Goal: Communication & Community: Answer question/provide support

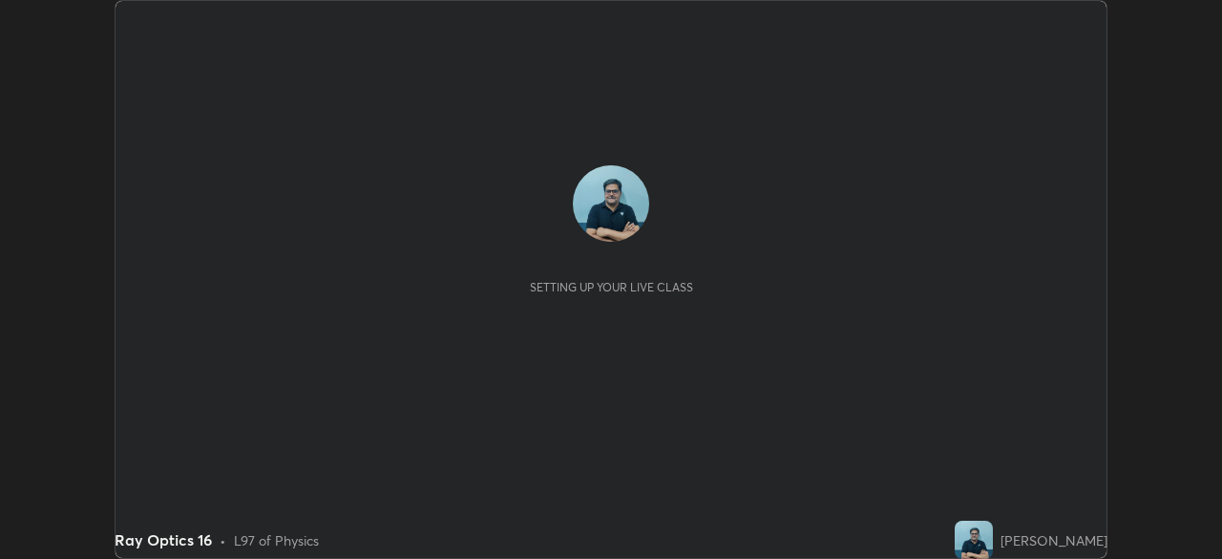
scroll to position [559, 1222]
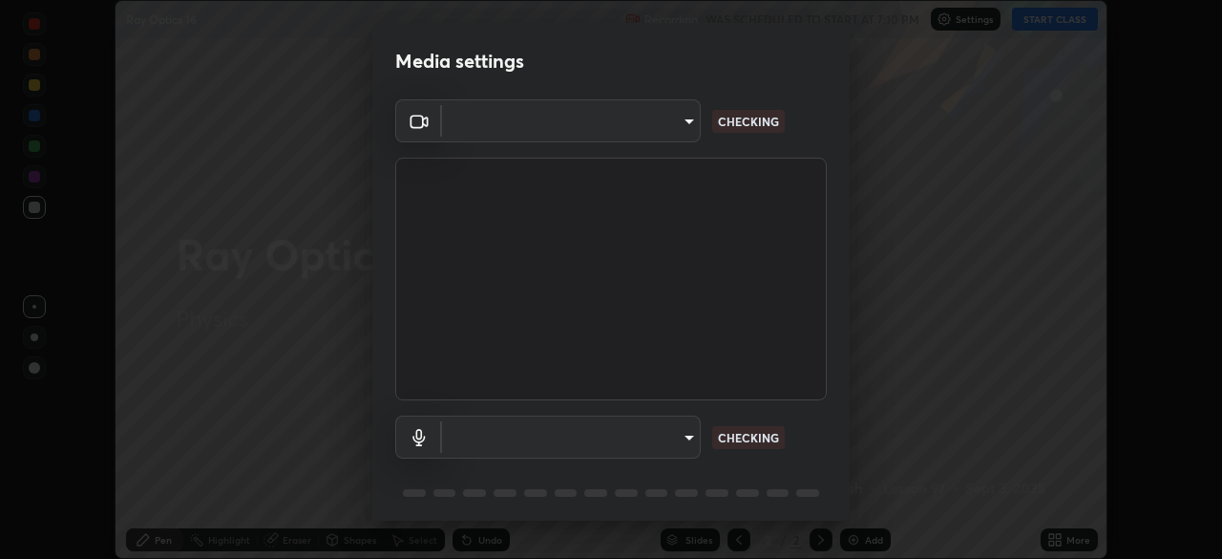
type input "495e9aafafa99ab02b2630cd73316b4ffac4e6b0a44c495734db4bb24564e739"
type input "communications"
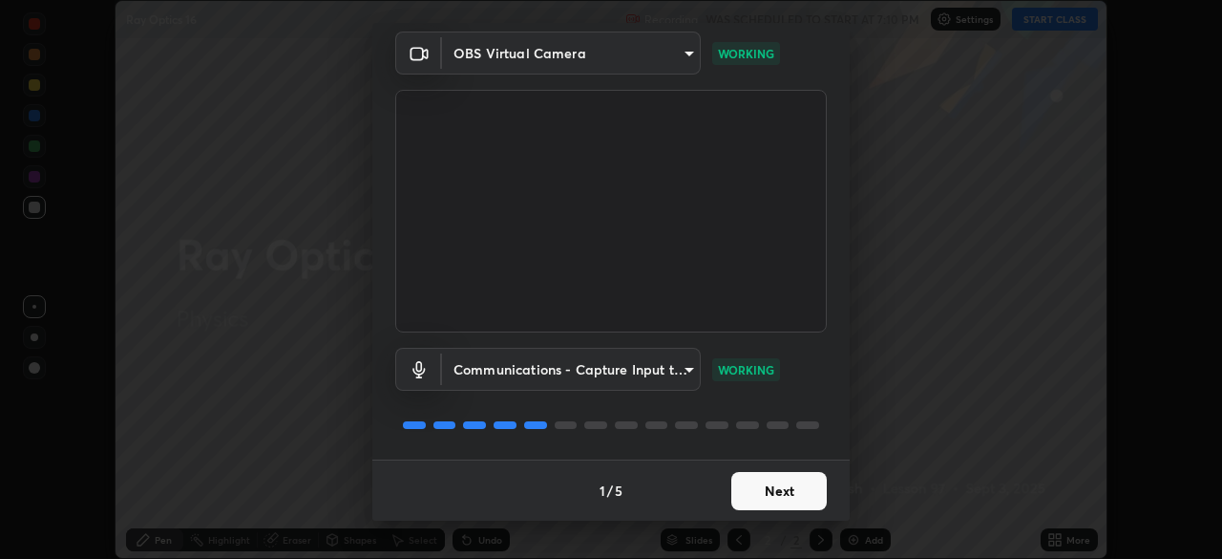
click at [776, 498] on button "Next" at bounding box center [780, 491] width 96 height 38
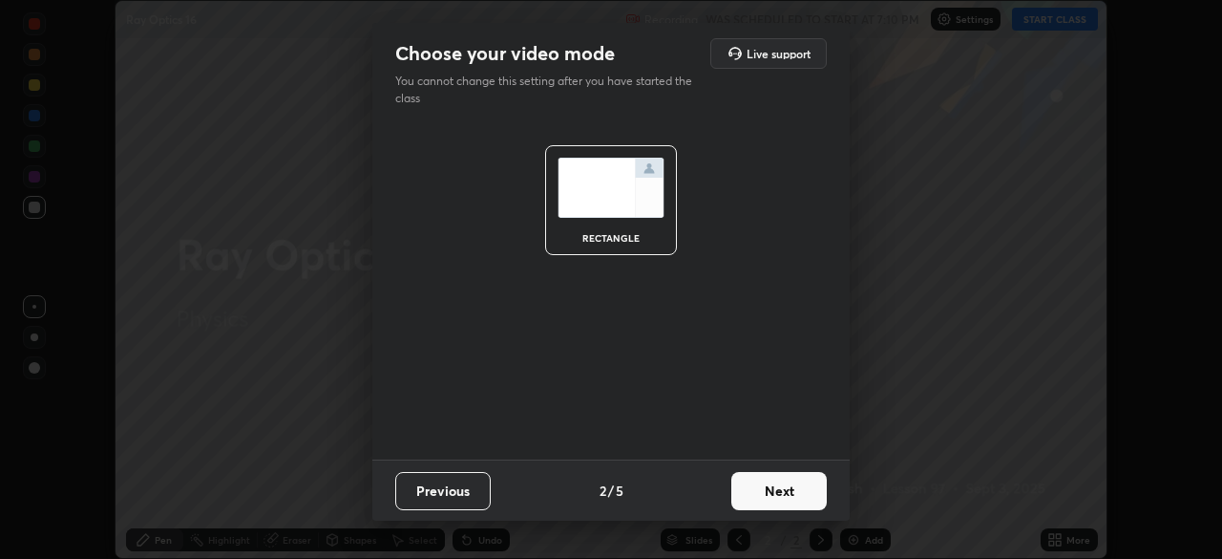
scroll to position [0, 0]
click at [783, 495] on button "Next" at bounding box center [780, 491] width 96 height 38
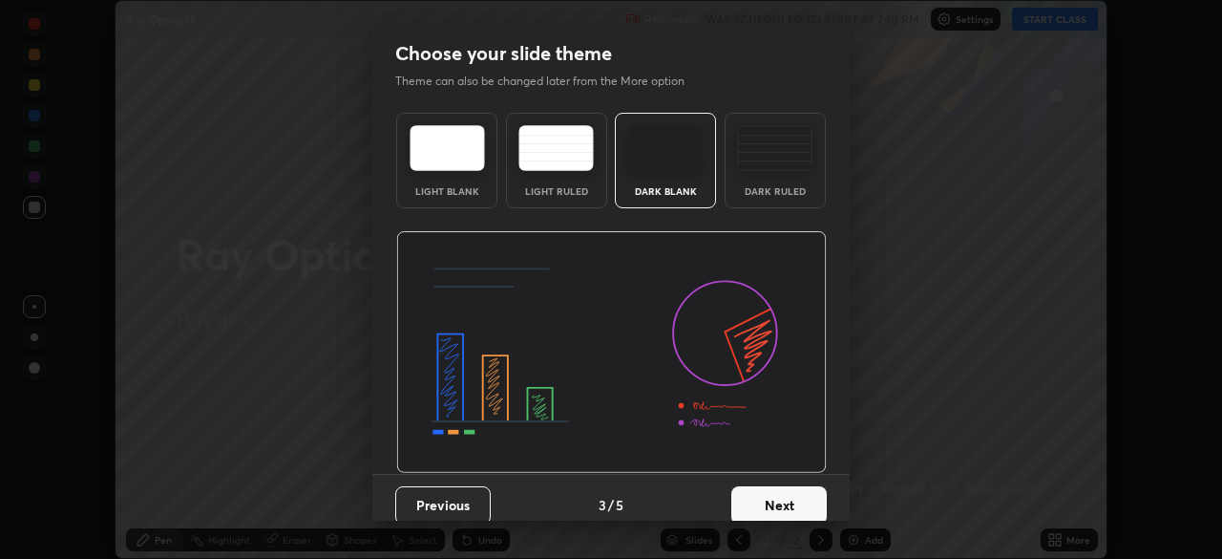
click at [781, 500] on button "Next" at bounding box center [780, 505] width 96 height 38
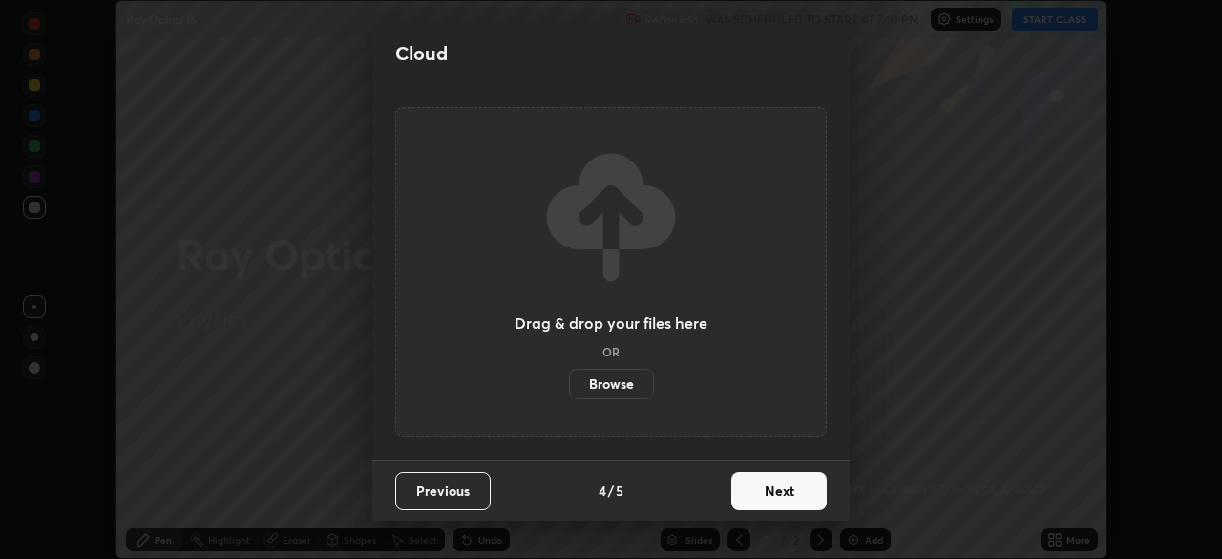
click at [785, 493] on button "Next" at bounding box center [780, 491] width 96 height 38
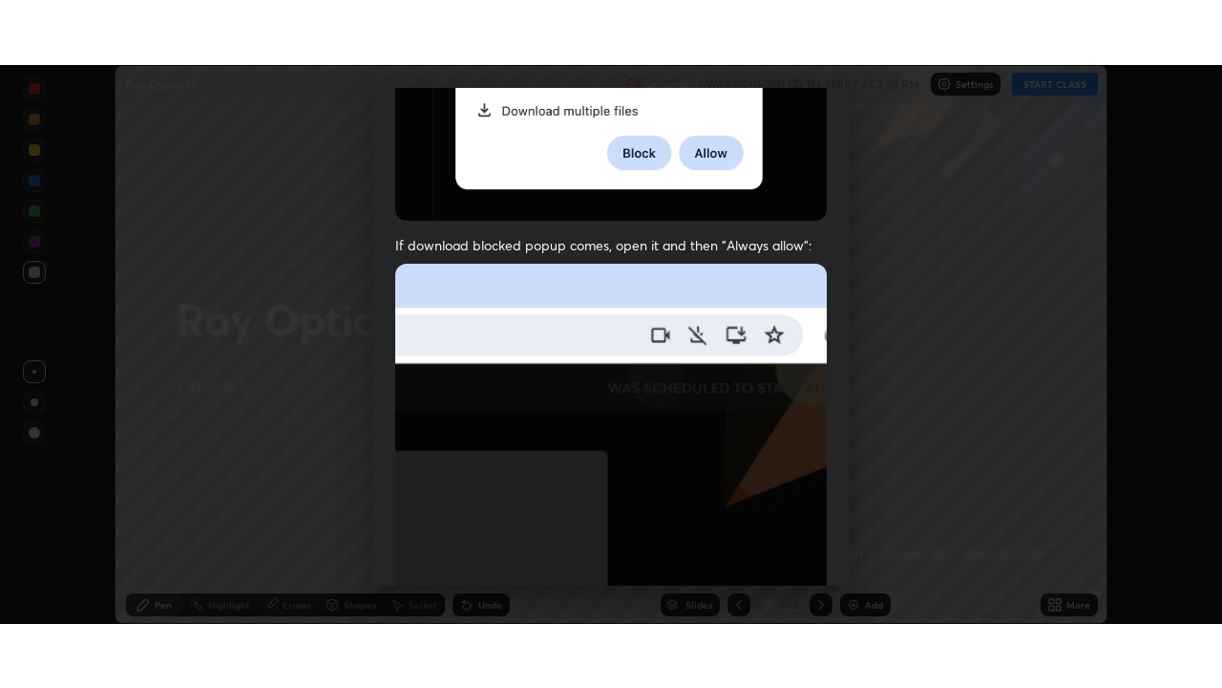
scroll to position [457, 0]
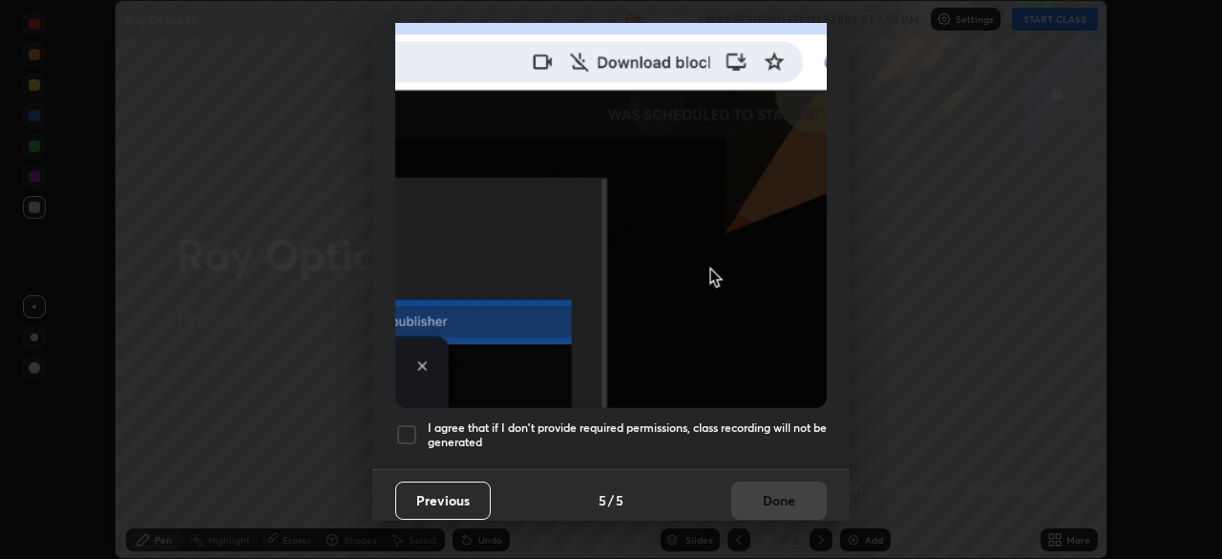
click at [406, 423] on div at bounding box center [406, 434] width 23 height 23
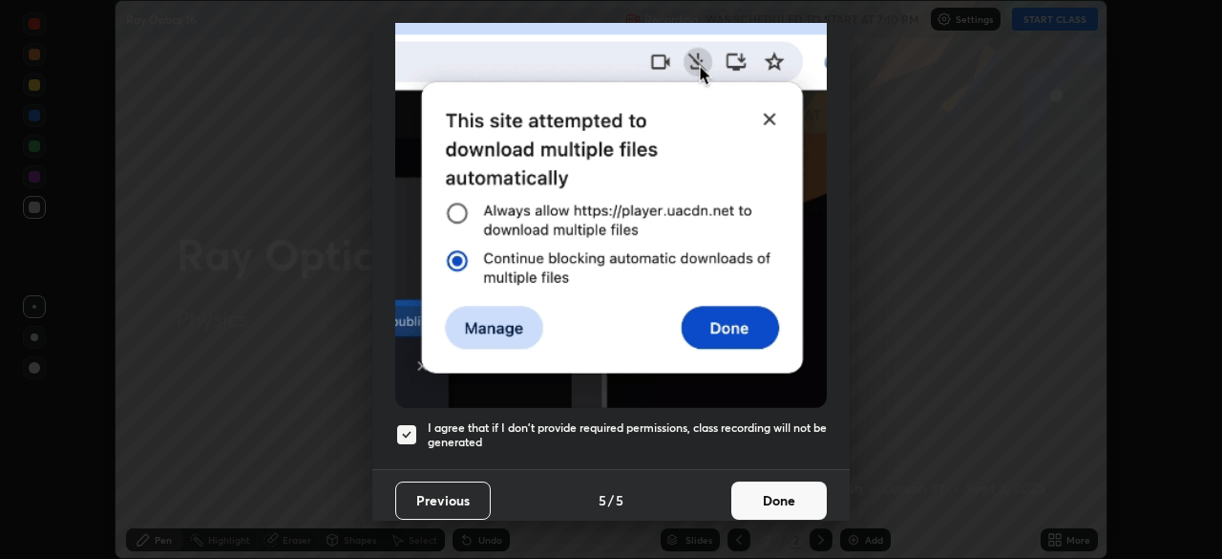
click at [792, 497] on button "Done" at bounding box center [780, 500] width 96 height 38
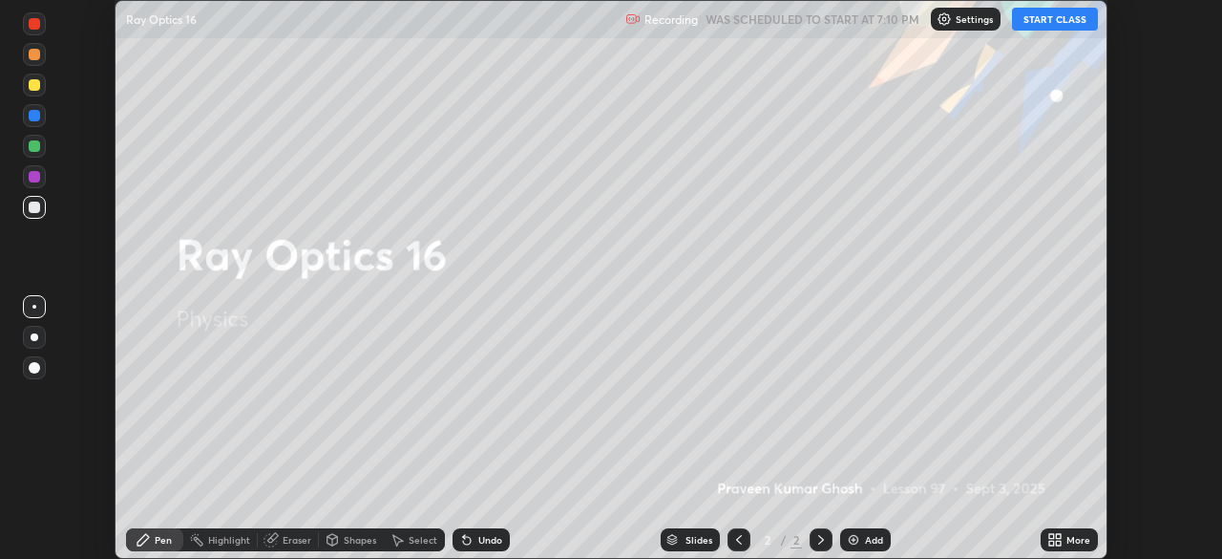
click at [1069, 542] on div "More" at bounding box center [1079, 540] width 24 height 10
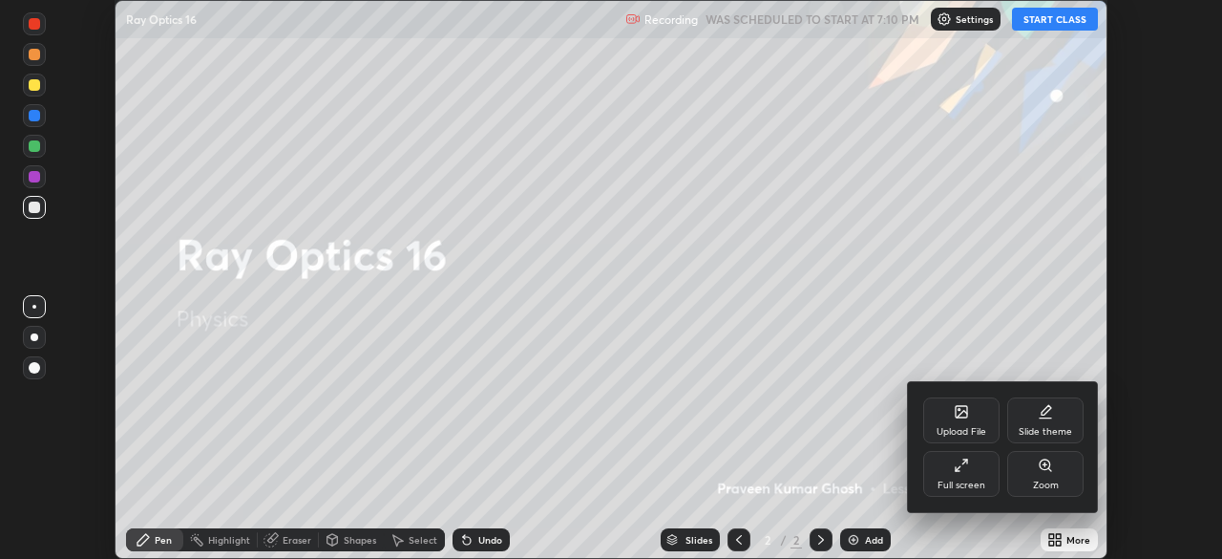
click at [962, 475] on div "Full screen" at bounding box center [962, 474] width 76 height 46
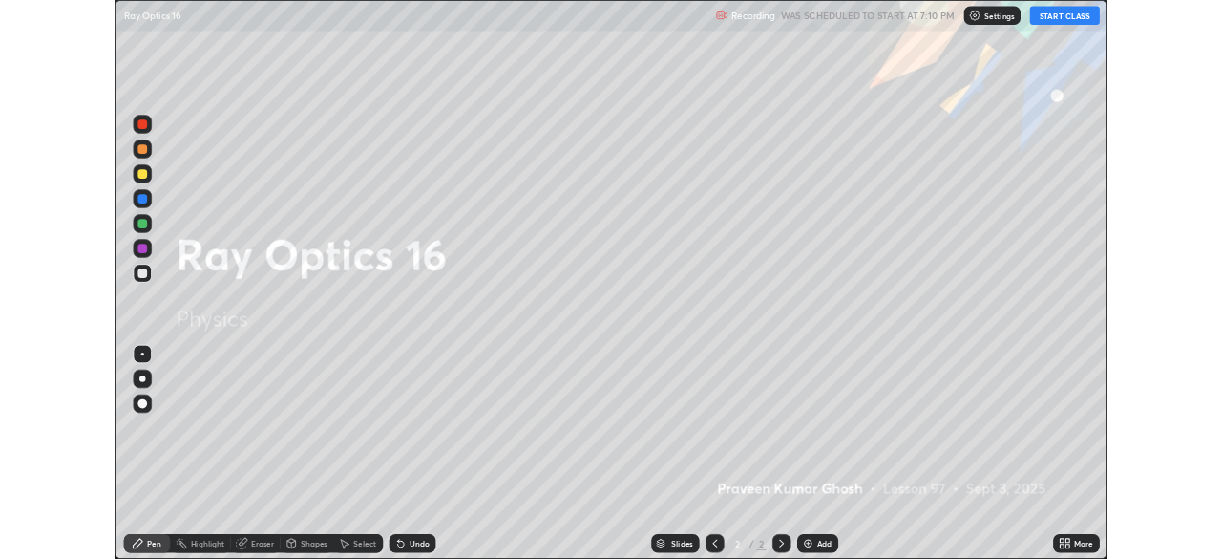
scroll to position [688, 1222]
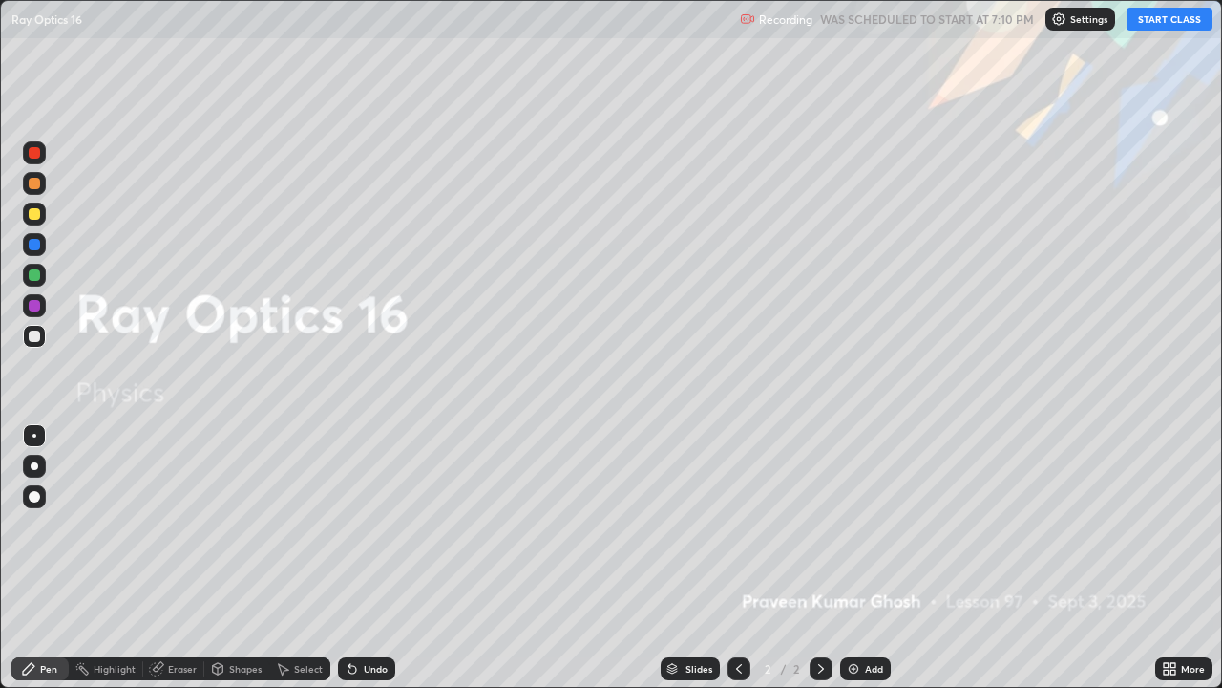
click at [1166, 22] on button "START CLASS" at bounding box center [1170, 19] width 86 height 23
click at [870, 558] on div "Add" at bounding box center [865, 668] width 51 height 23
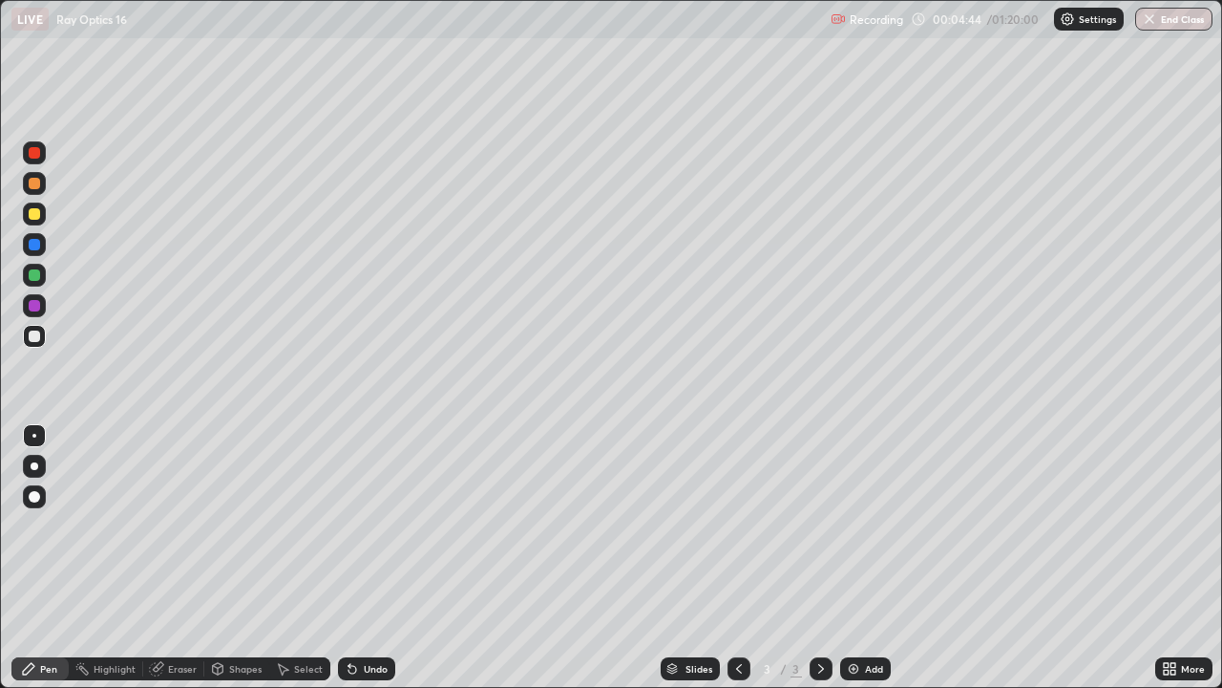
click at [179, 558] on div "Eraser" at bounding box center [182, 669] width 29 height 10
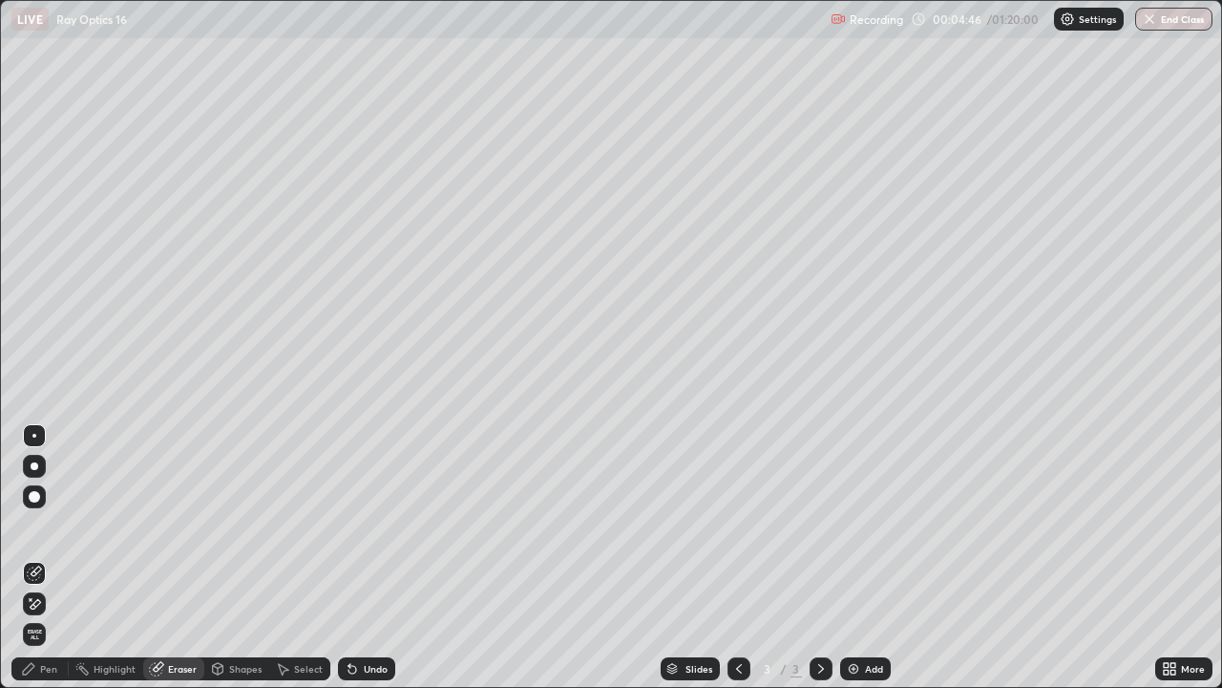
click at [53, 558] on div "Pen" at bounding box center [48, 669] width 17 height 10
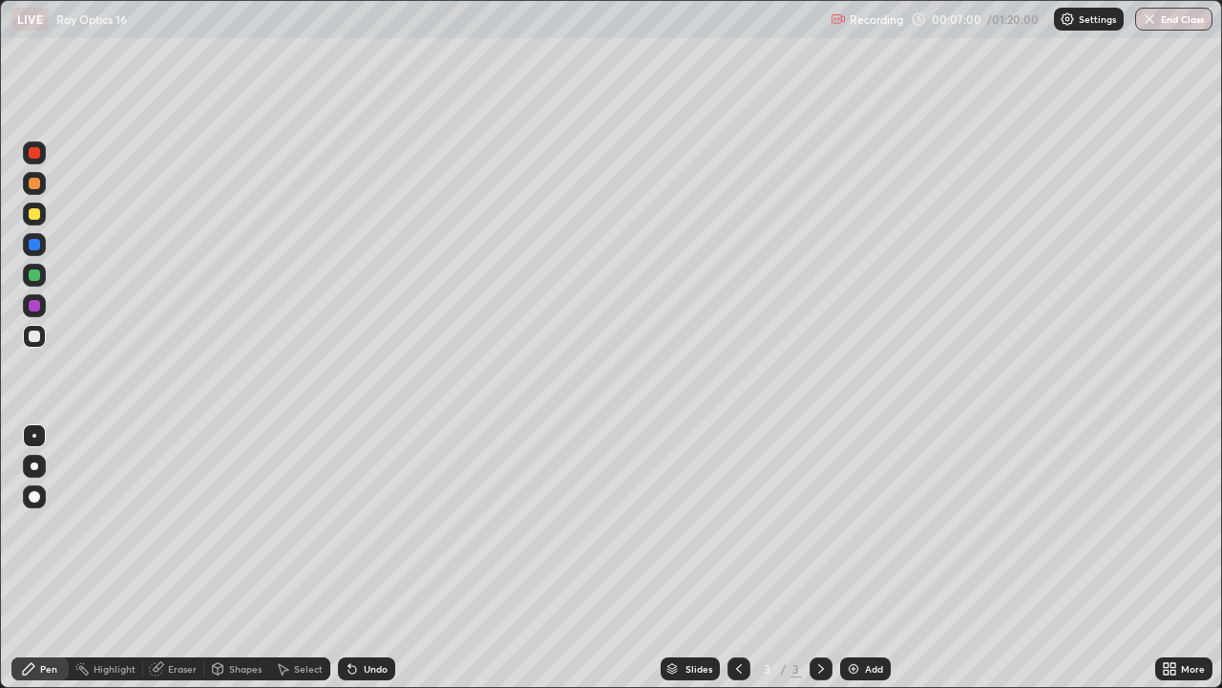
click at [370, 558] on div "Undo" at bounding box center [376, 669] width 24 height 10
click at [367, 558] on div "Undo" at bounding box center [376, 669] width 24 height 10
click at [376, 558] on div "Undo" at bounding box center [366, 668] width 57 height 23
click at [367, 558] on div "Undo" at bounding box center [366, 668] width 57 height 23
click at [368, 558] on div "Undo" at bounding box center [366, 668] width 57 height 23
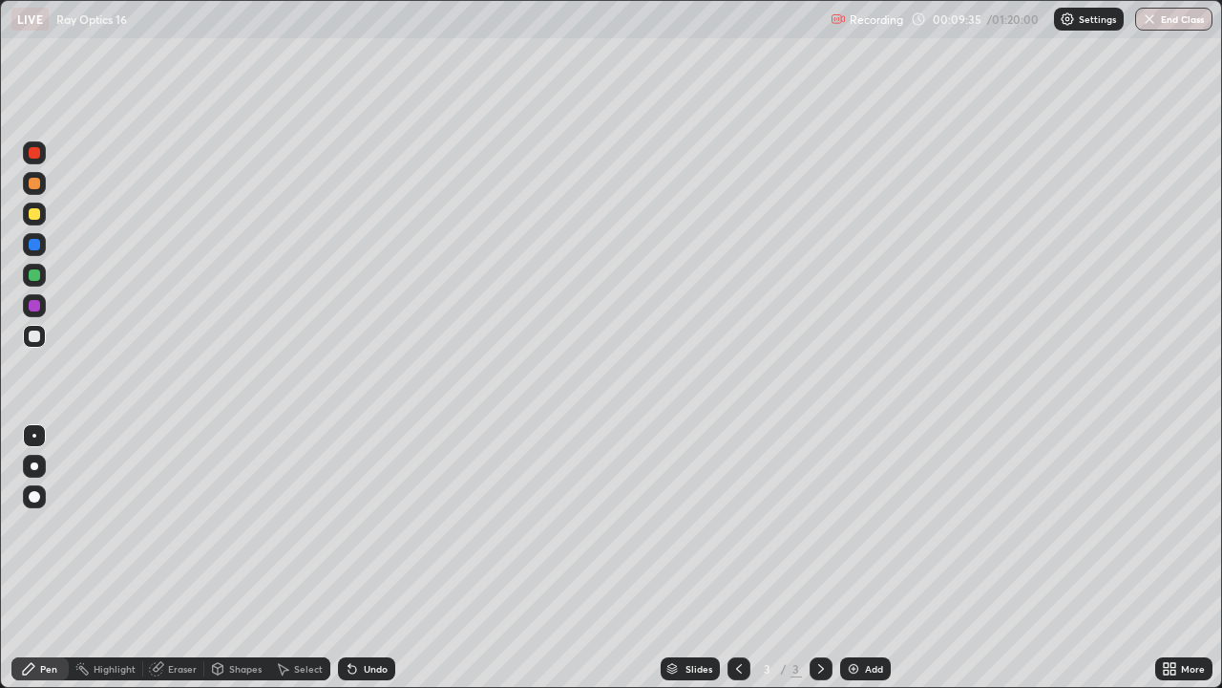
click at [42, 284] on div at bounding box center [34, 275] width 23 height 23
click at [871, 558] on div "Add" at bounding box center [874, 669] width 18 height 10
click at [35, 336] on div at bounding box center [34, 335] width 11 height 11
click at [38, 307] on div at bounding box center [34, 305] width 11 height 11
click at [36, 339] on div at bounding box center [34, 335] width 11 height 11
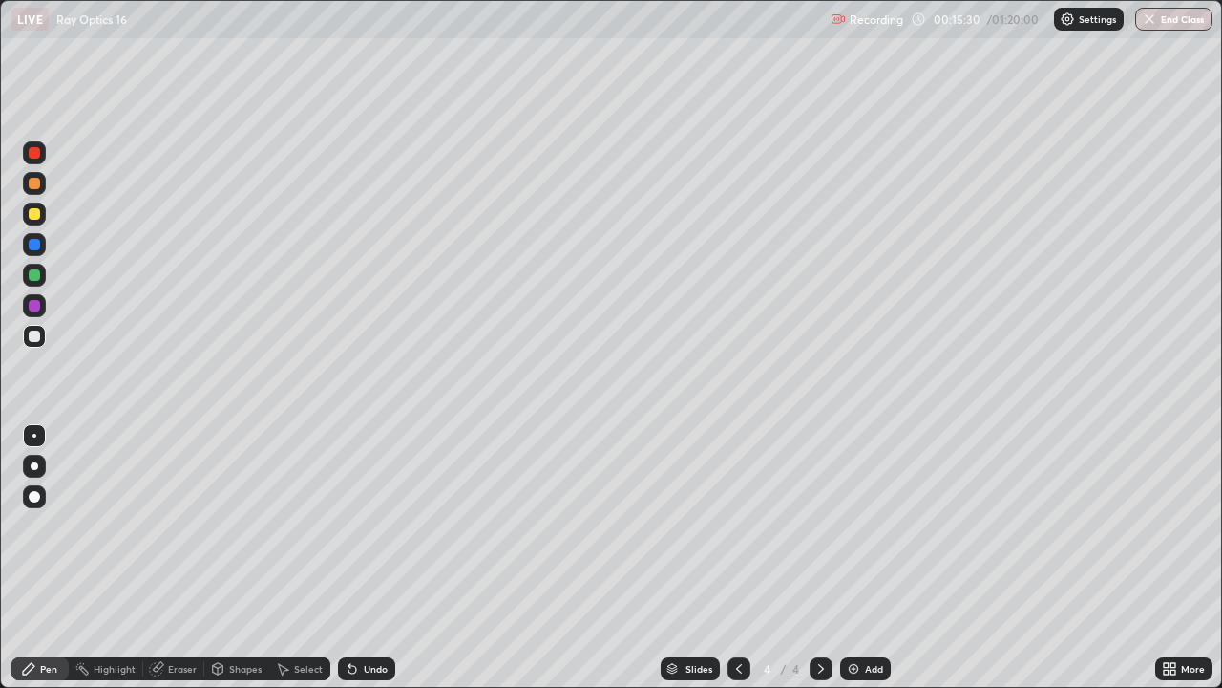
click at [372, 558] on div "Undo" at bounding box center [366, 668] width 57 height 23
click at [874, 558] on div "Add" at bounding box center [874, 669] width 18 height 10
click at [35, 275] on div at bounding box center [34, 274] width 11 height 11
click at [874, 558] on div "Add" at bounding box center [874, 669] width 18 height 10
click at [32, 335] on div at bounding box center [34, 335] width 11 height 11
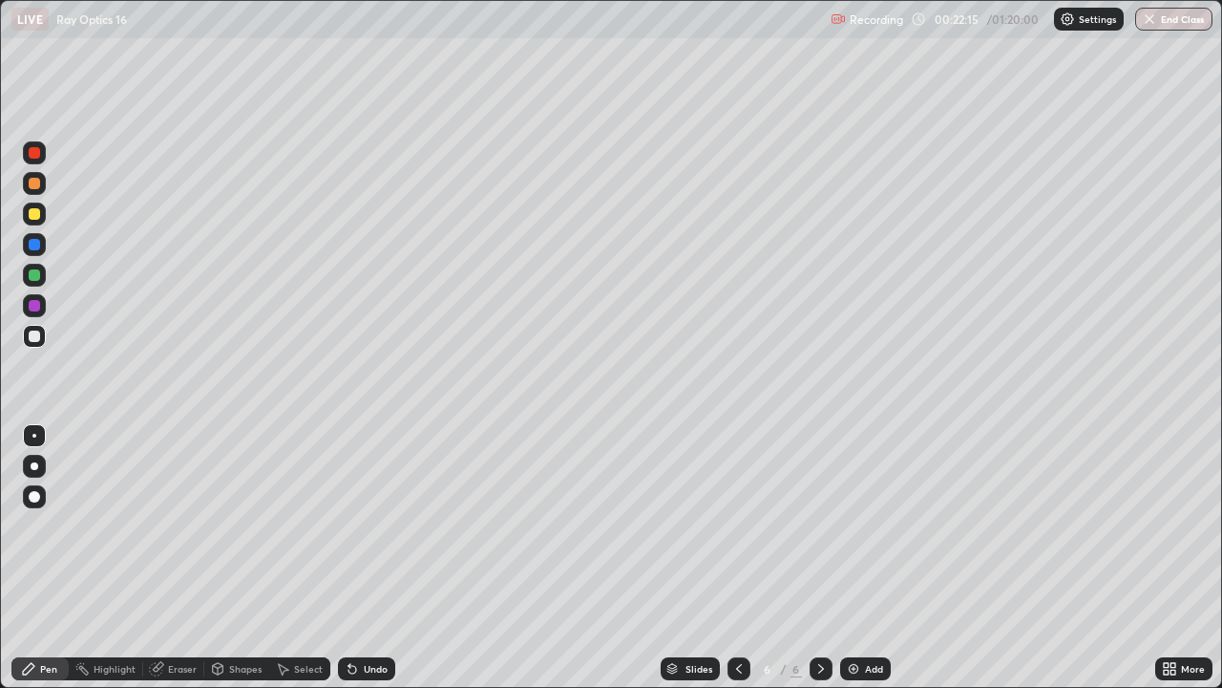
click at [33, 219] on div at bounding box center [34, 213] width 11 height 11
click at [181, 558] on div "Eraser" at bounding box center [182, 669] width 29 height 10
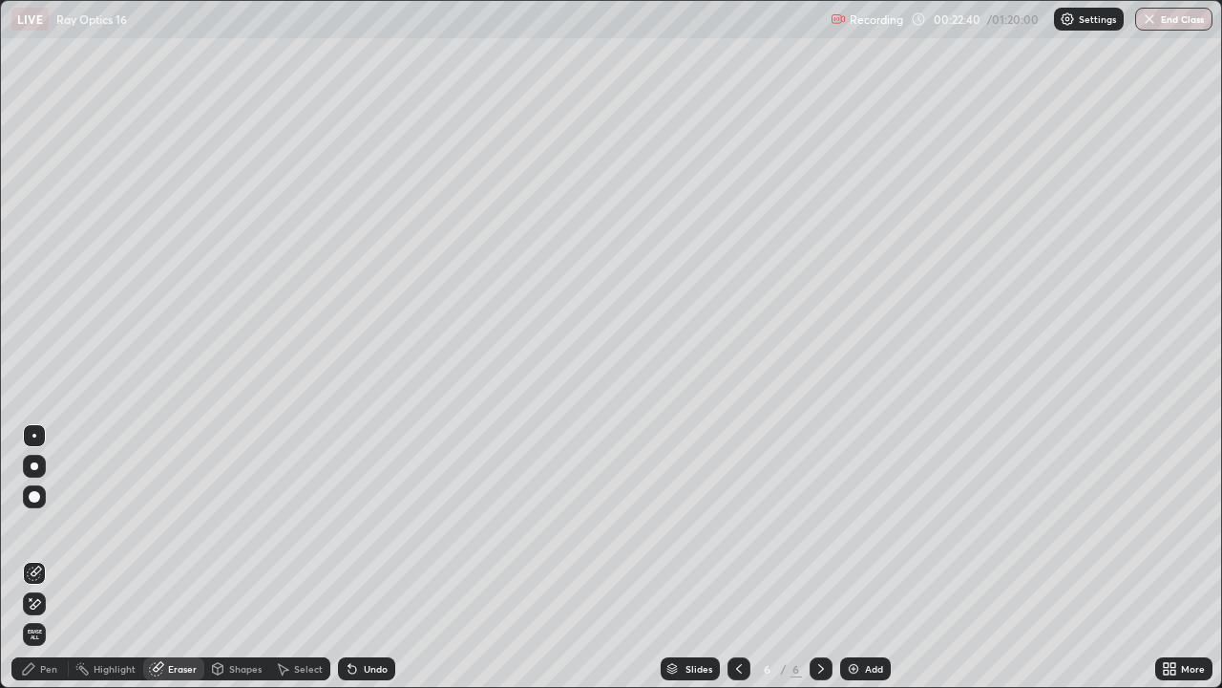
click at [55, 558] on div "Pen" at bounding box center [48, 669] width 17 height 10
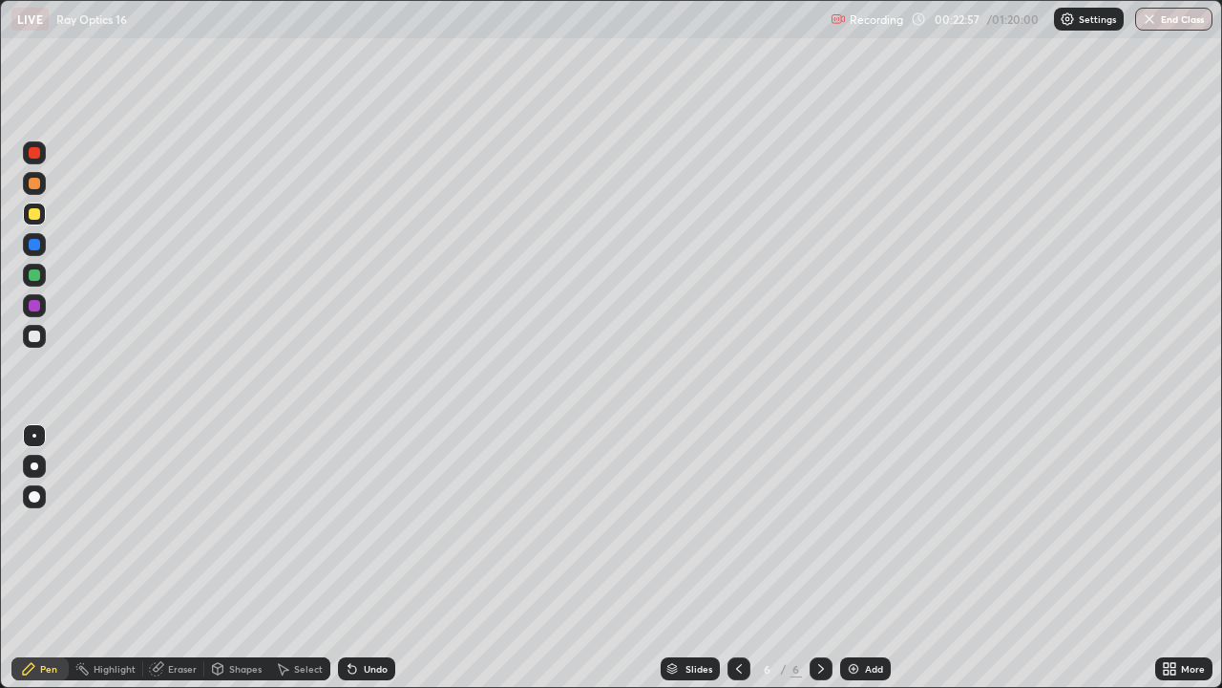
click at [31, 338] on div at bounding box center [34, 335] width 11 height 11
click at [366, 558] on div "Undo" at bounding box center [376, 669] width 24 height 10
click at [383, 558] on div "Undo" at bounding box center [366, 668] width 57 height 23
click at [372, 558] on div "Undo" at bounding box center [366, 668] width 57 height 23
click at [369, 558] on div "Undo" at bounding box center [366, 668] width 57 height 23
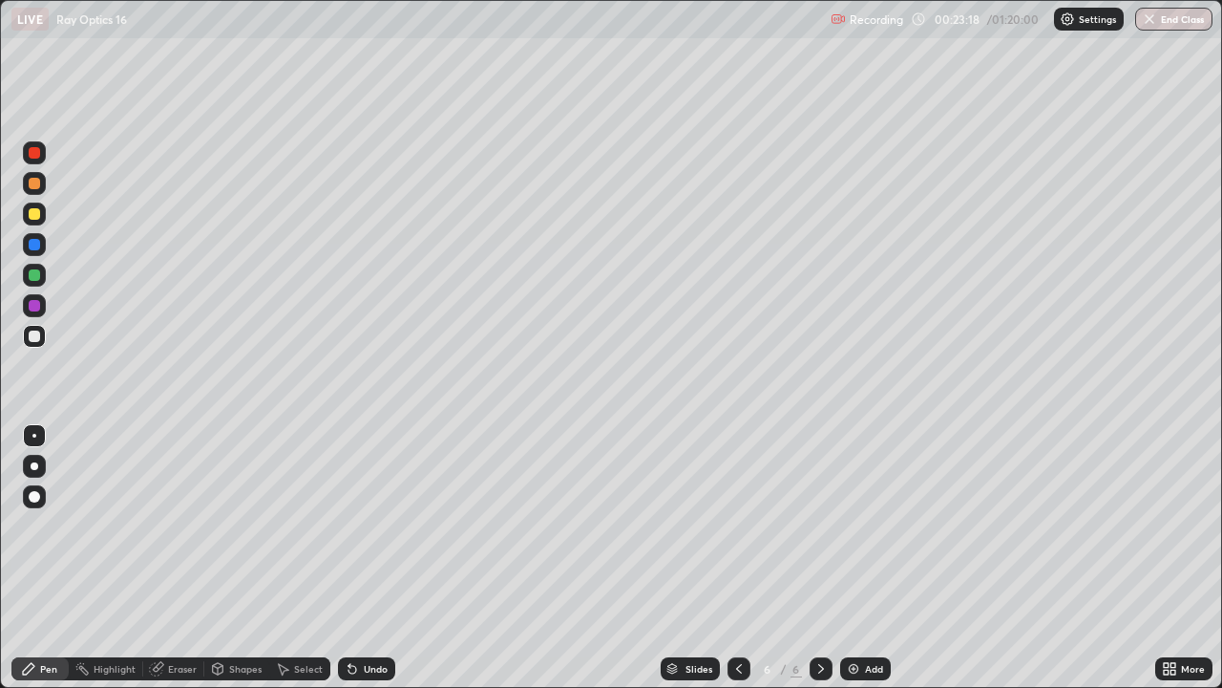
click at [304, 558] on div "Select" at bounding box center [308, 669] width 29 height 10
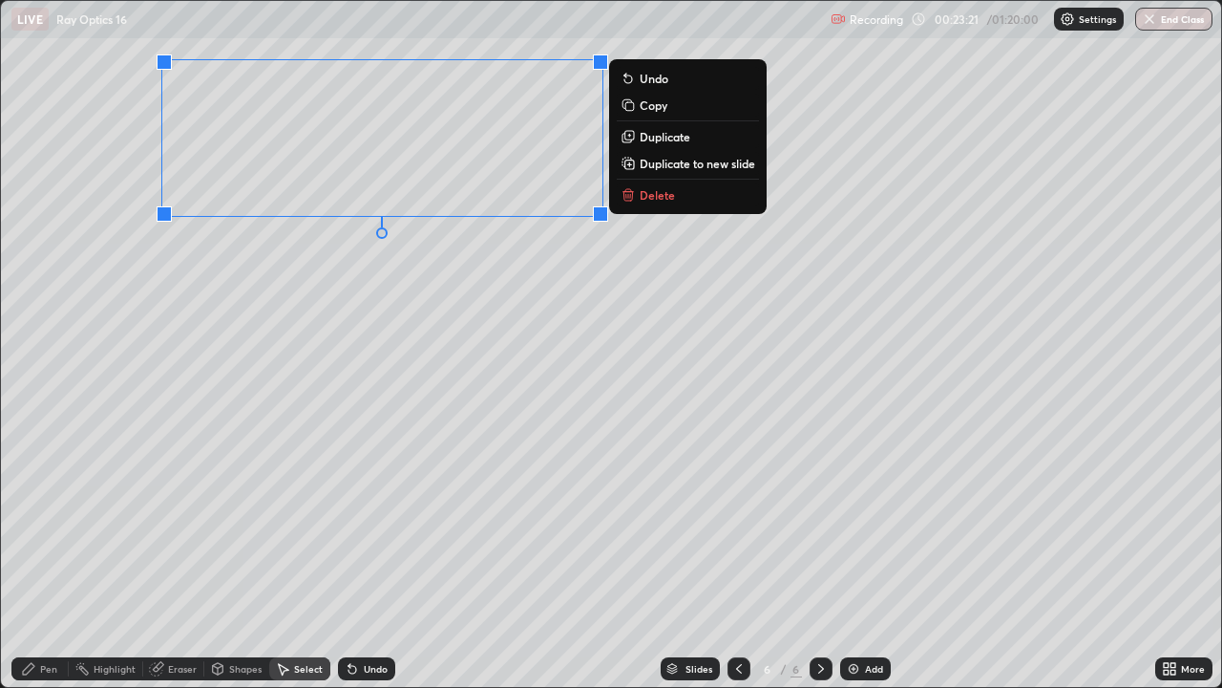
click at [660, 198] on p "Delete" at bounding box center [657, 194] width 35 height 15
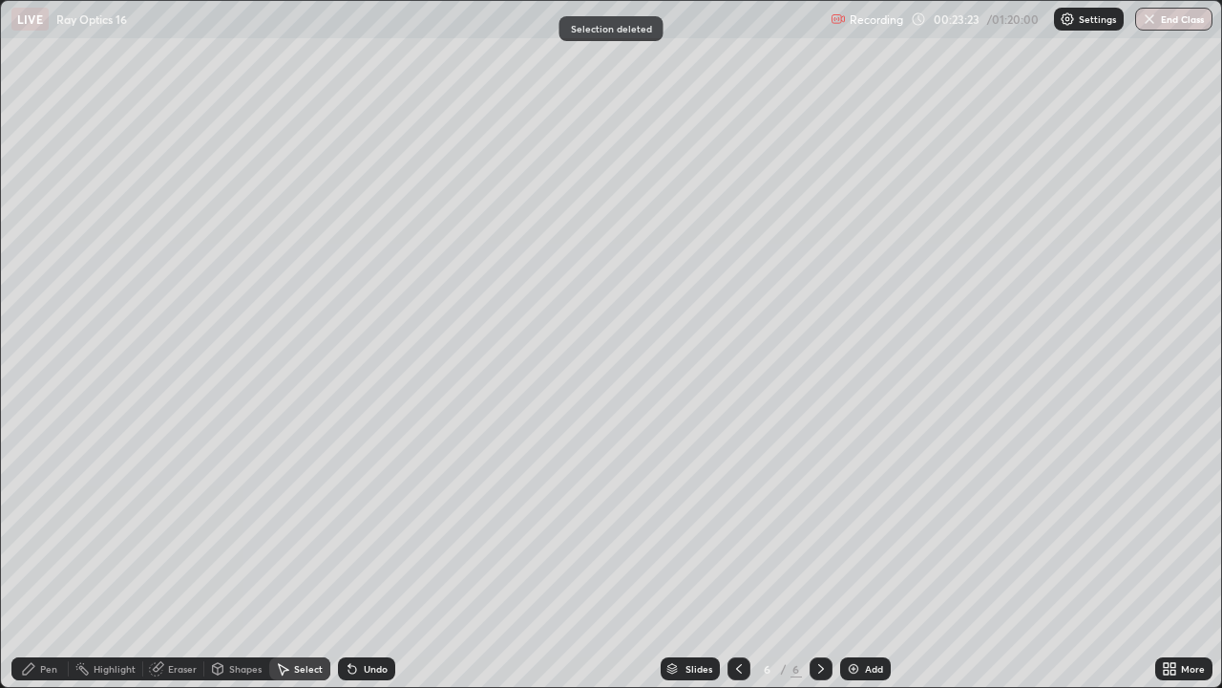
click at [48, 558] on div "Pen" at bounding box center [39, 668] width 57 height 23
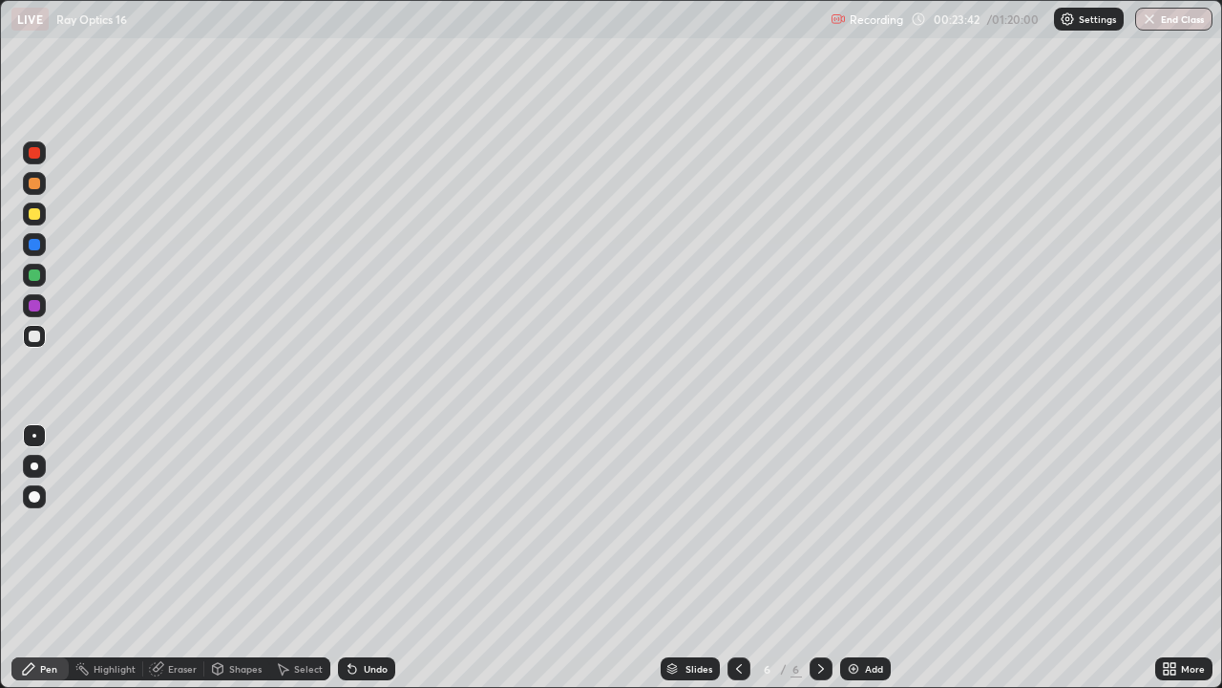
click at [367, 558] on div "Undo" at bounding box center [376, 669] width 24 height 10
click at [364, 558] on div "Undo" at bounding box center [376, 669] width 24 height 10
click at [358, 558] on div "Undo" at bounding box center [366, 668] width 57 height 23
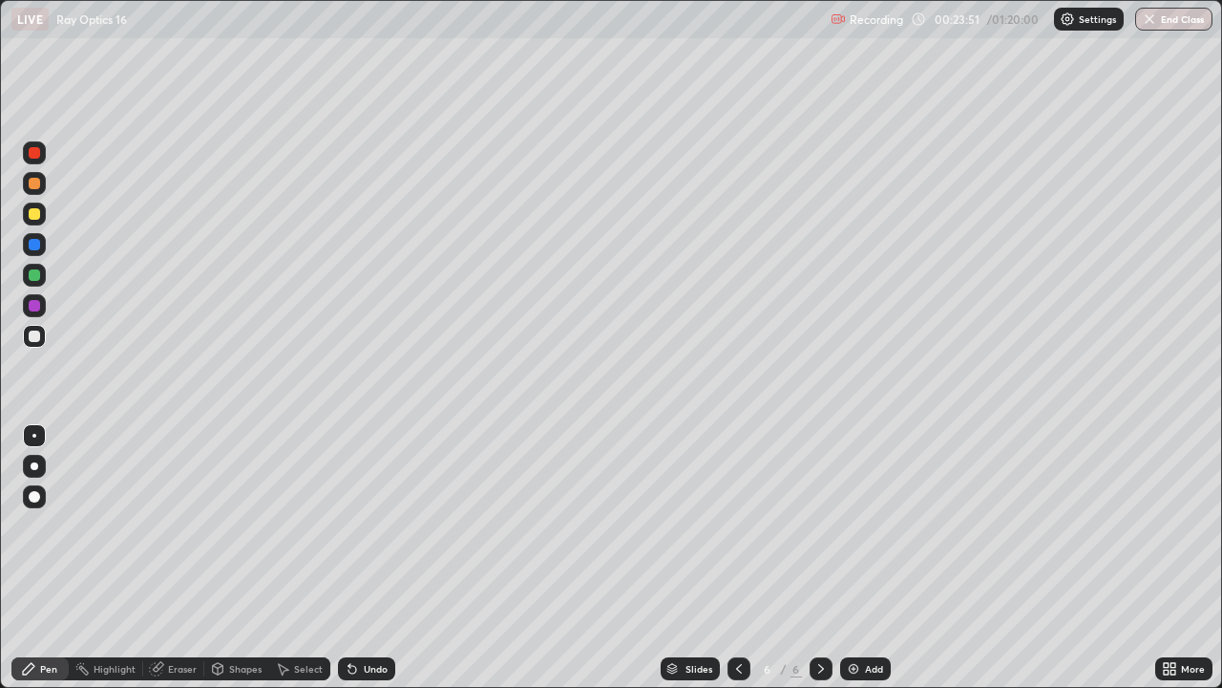
click at [357, 558] on div "Undo" at bounding box center [366, 668] width 57 height 23
click at [356, 558] on icon at bounding box center [352, 668] width 15 height 15
click at [357, 558] on div "Undo" at bounding box center [366, 668] width 57 height 23
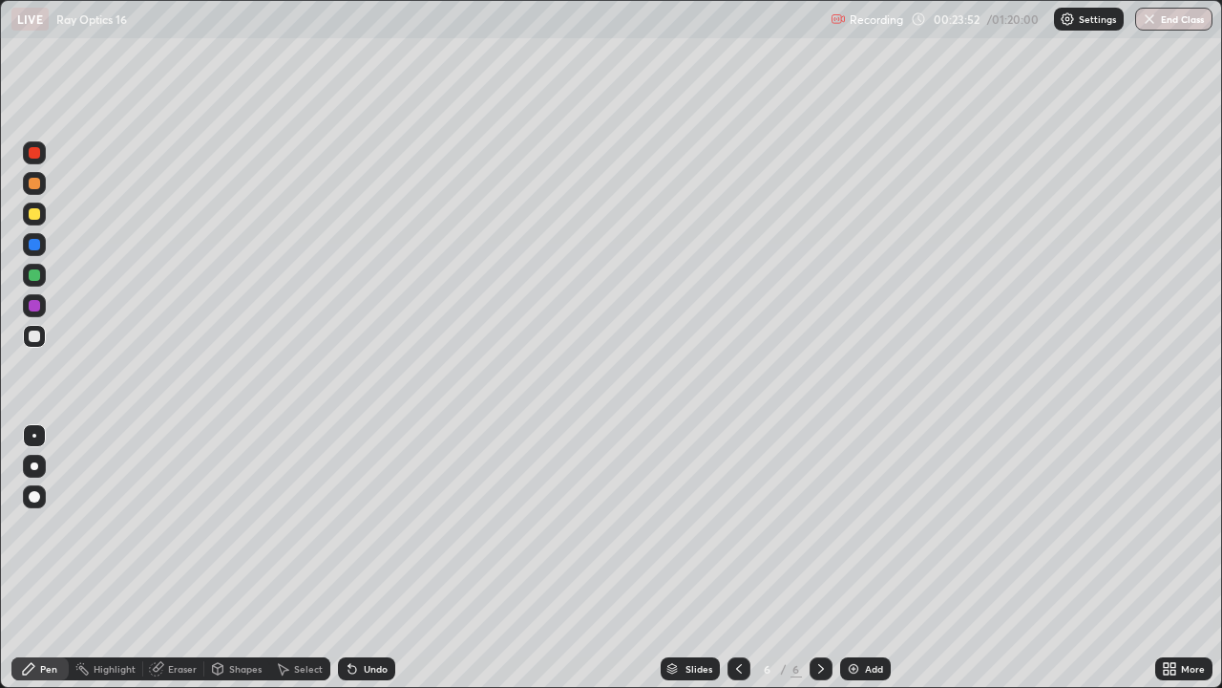
click at [358, 558] on div "Undo" at bounding box center [366, 668] width 57 height 23
click at [372, 558] on div "Undo" at bounding box center [376, 669] width 24 height 10
click at [371, 558] on div "Undo" at bounding box center [376, 669] width 24 height 10
click at [370, 558] on div "Undo" at bounding box center [376, 669] width 24 height 10
click at [369, 558] on div "Undo" at bounding box center [376, 669] width 24 height 10
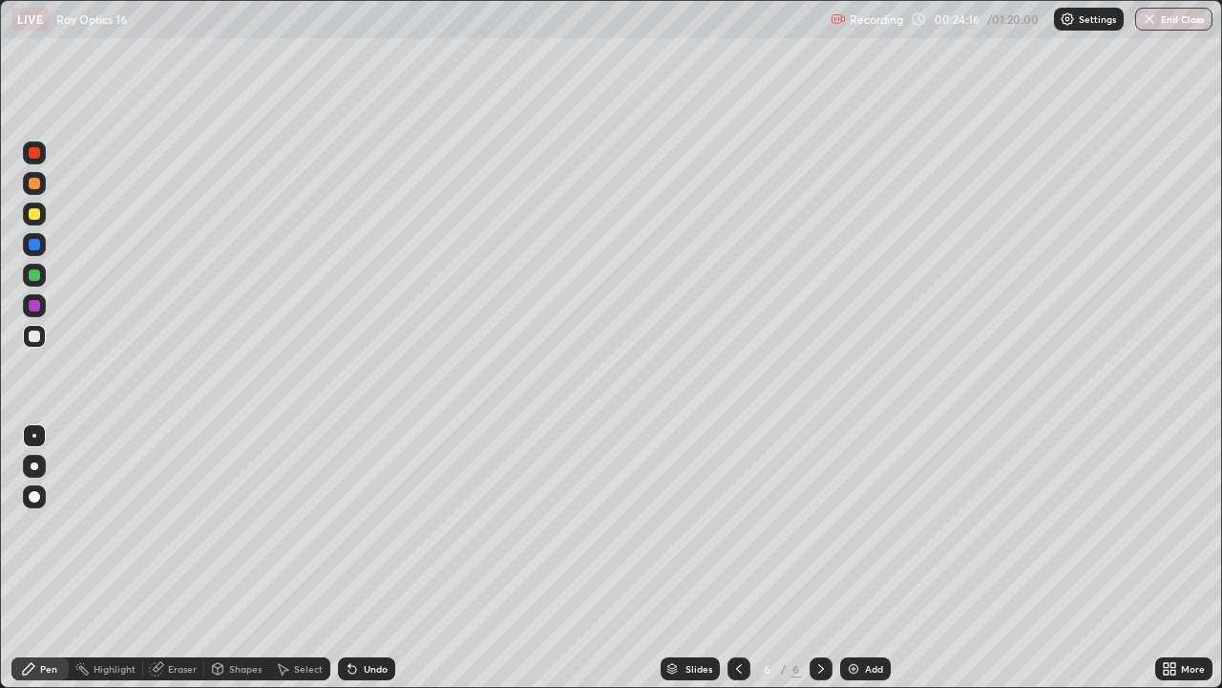
click at [370, 558] on div "Undo" at bounding box center [376, 669] width 24 height 10
click at [371, 558] on div "Undo" at bounding box center [376, 669] width 24 height 10
click at [35, 274] on div at bounding box center [34, 274] width 11 height 11
click at [33, 210] on div at bounding box center [34, 213] width 11 height 11
click at [31, 338] on div at bounding box center [34, 335] width 11 height 11
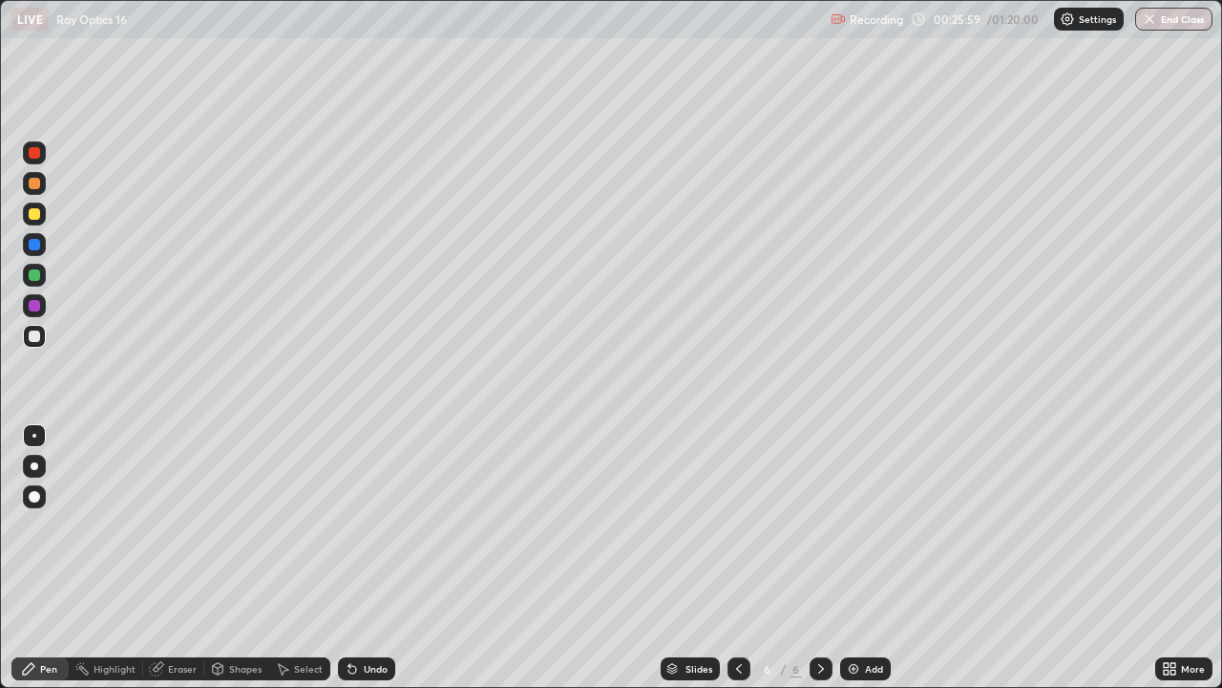
click at [30, 187] on div at bounding box center [34, 183] width 11 height 11
click at [364, 558] on div "Undo" at bounding box center [376, 669] width 24 height 10
click at [366, 558] on div "Undo" at bounding box center [376, 669] width 24 height 10
click at [33, 337] on div at bounding box center [34, 335] width 11 height 11
click at [33, 187] on div at bounding box center [34, 183] width 11 height 11
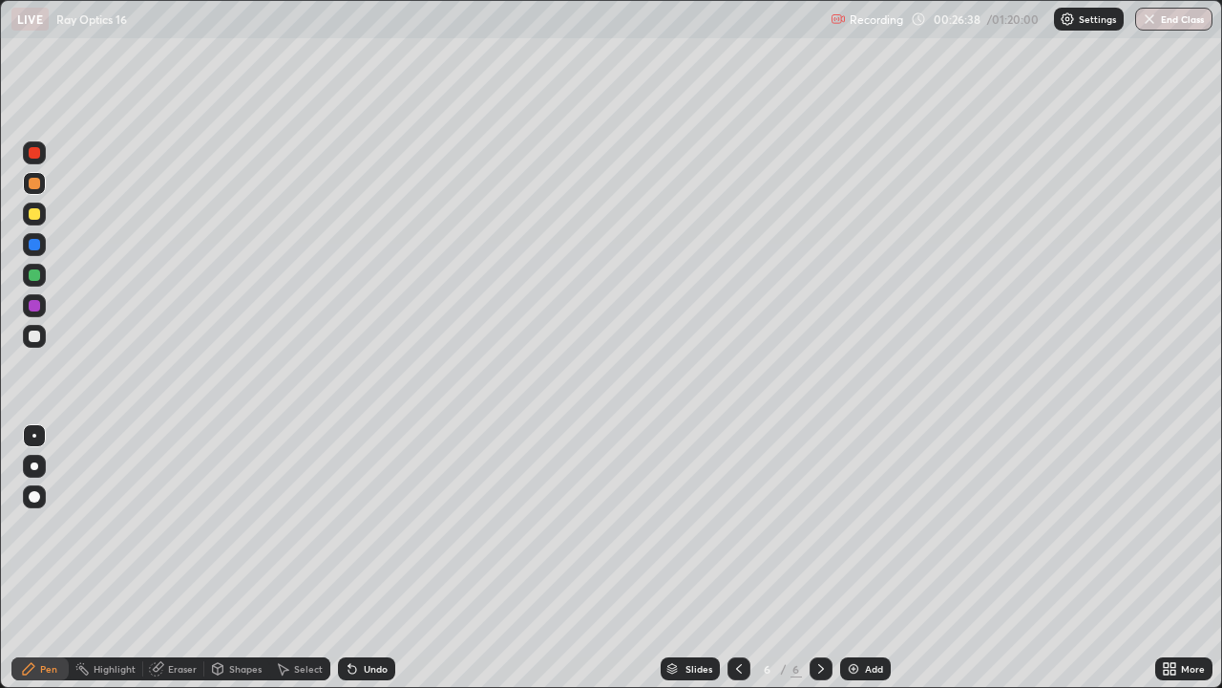
click at [32, 335] on div at bounding box center [34, 335] width 11 height 11
click at [370, 558] on div "Undo" at bounding box center [376, 669] width 24 height 10
click at [372, 558] on div "Undo" at bounding box center [376, 669] width 24 height 10
click at [859, 558] on img at bounding box center [853, 668] width 15 height 15
click at [737, 558] on icon at bounding box center [739, 668] width 15 height 15
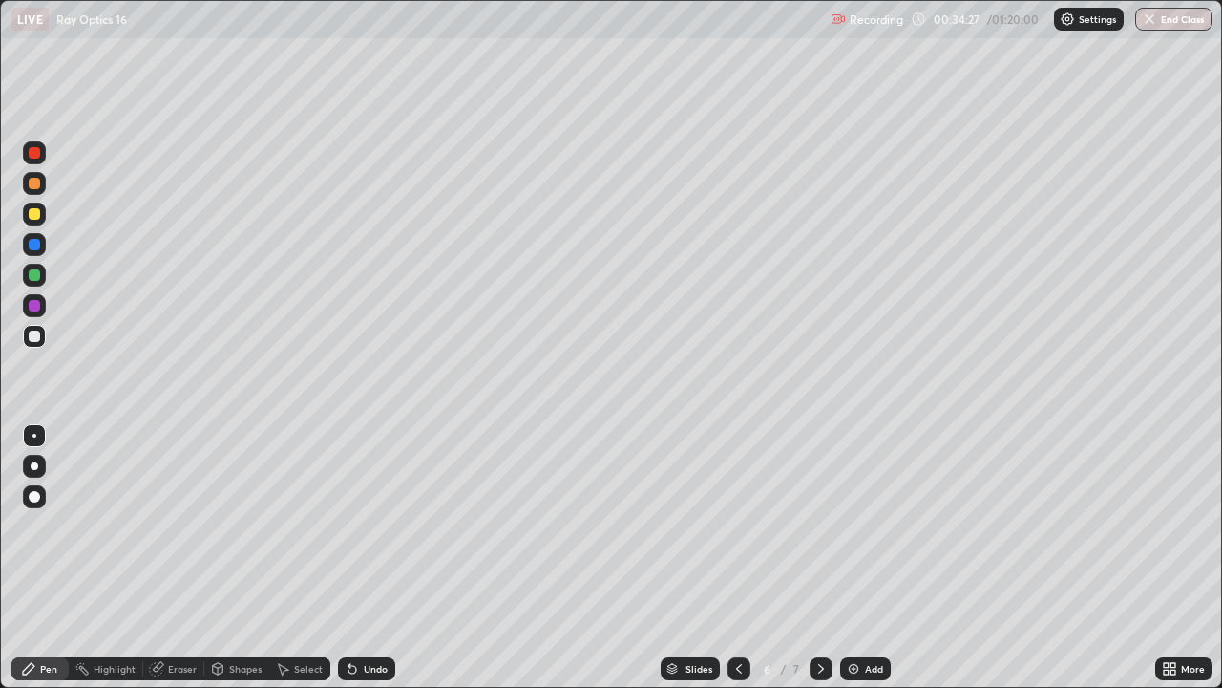
click at [865, 558] on div "Add" at bounding box center [874, 669] width 18 height 10
click at [33, 216] on div at bounding box center [34, 213] width 11 height 11
click at [34, 337] on div at bounding box center [34, 335] width 11 height 11
click at [370, 558] on div "Undo" at bounding box center [376, 669] width 24 height 10
click at [34, 275] on div at bounding box center [34, 274] width 11 height 11
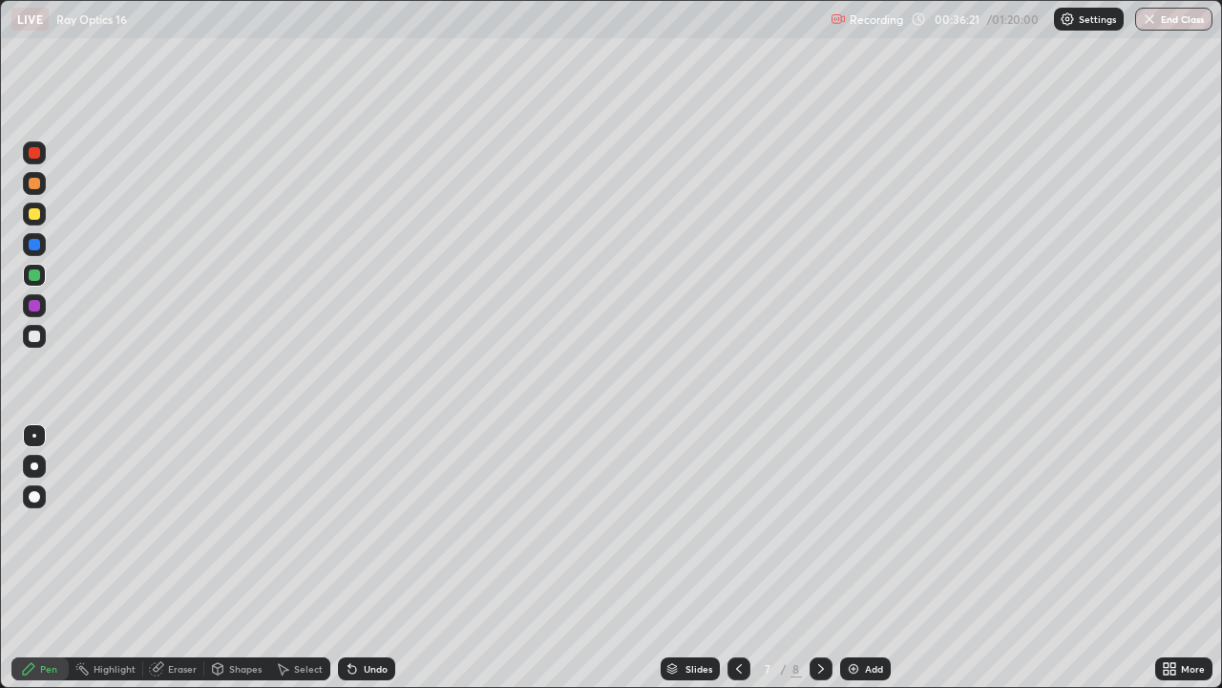
click at [36, 341] on div at bounding box center [34, 335] width 11 height 11
click at [35, 184] on div at bounding box center [34, 183] width 11 height 11
click at [32, 332] on div at bounding box center [34, 335] width 11 height 11
click at [365, 558] on div "Undo" at bounding box center [366, 668] width 57 height 23
click at [36, 273] on div at bounding box center [34, 274] width 11 height 11
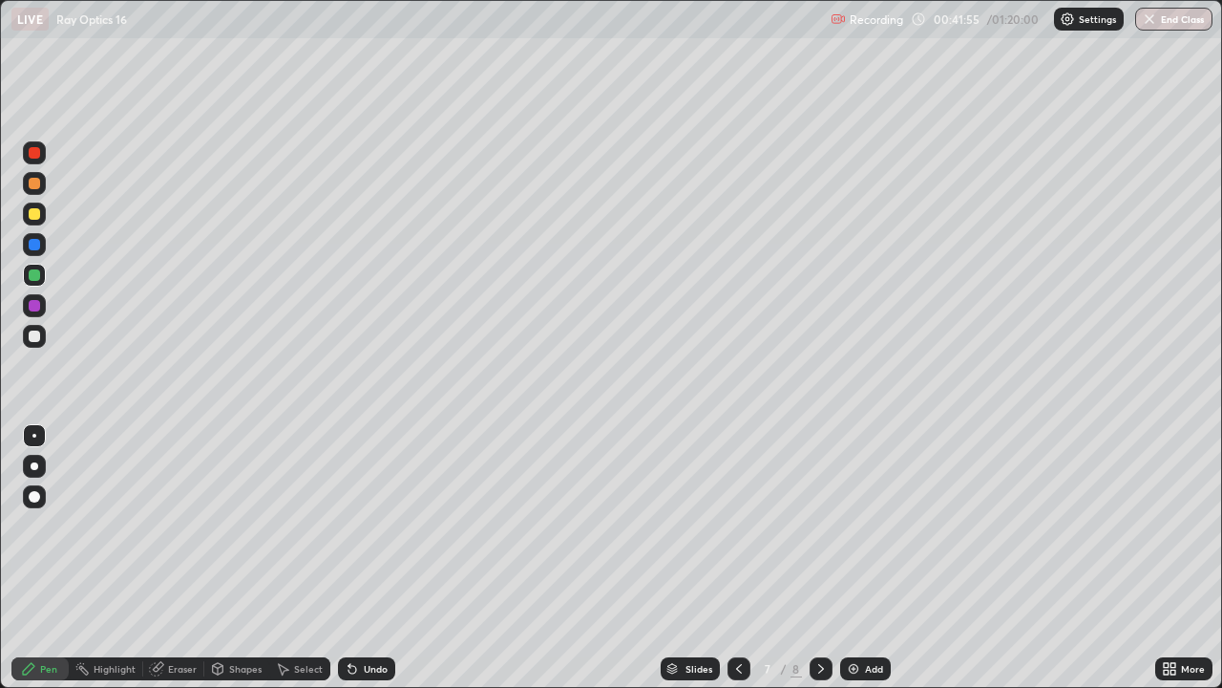
click at [871, 558] on div "Add" at bounding box center [865, 668] width 51 height 23
click at [32, 334] on div at bounding box center [34, 335] width 11 height 11
click at [179, 558] on div "Eraser" at bounding box center [182, 669] width 29 height 10
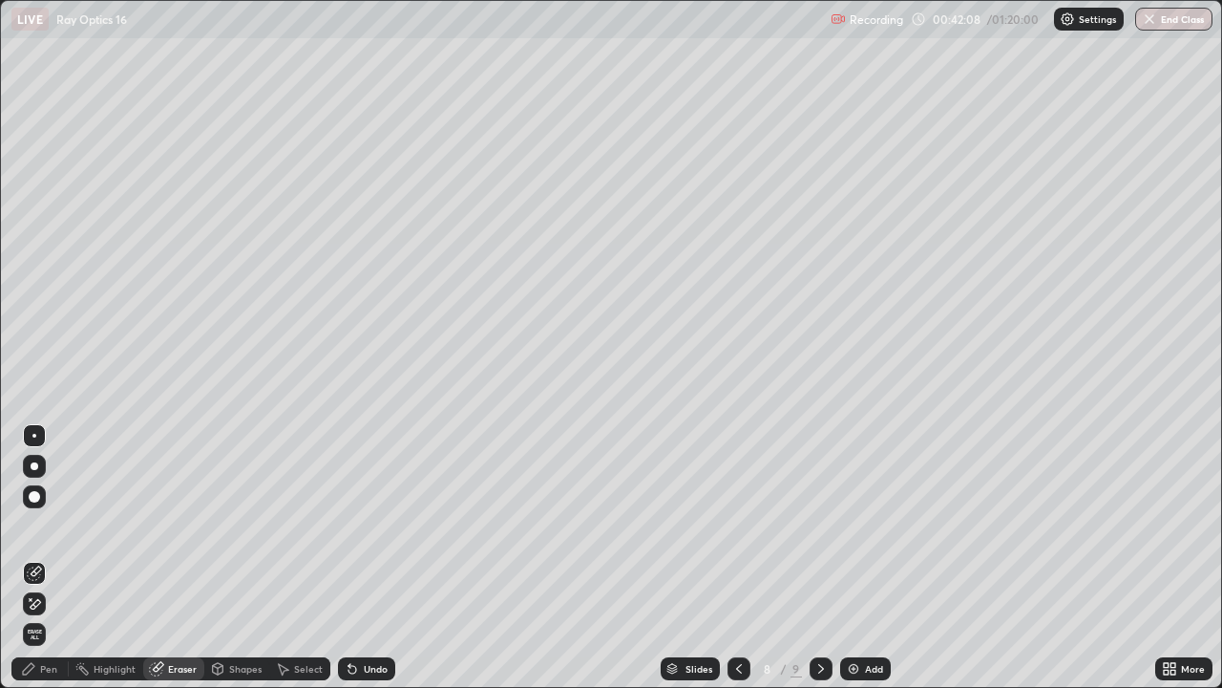
click at [52, 558] on div "Pen" at bounding box center [48, 669] width 17 height 10
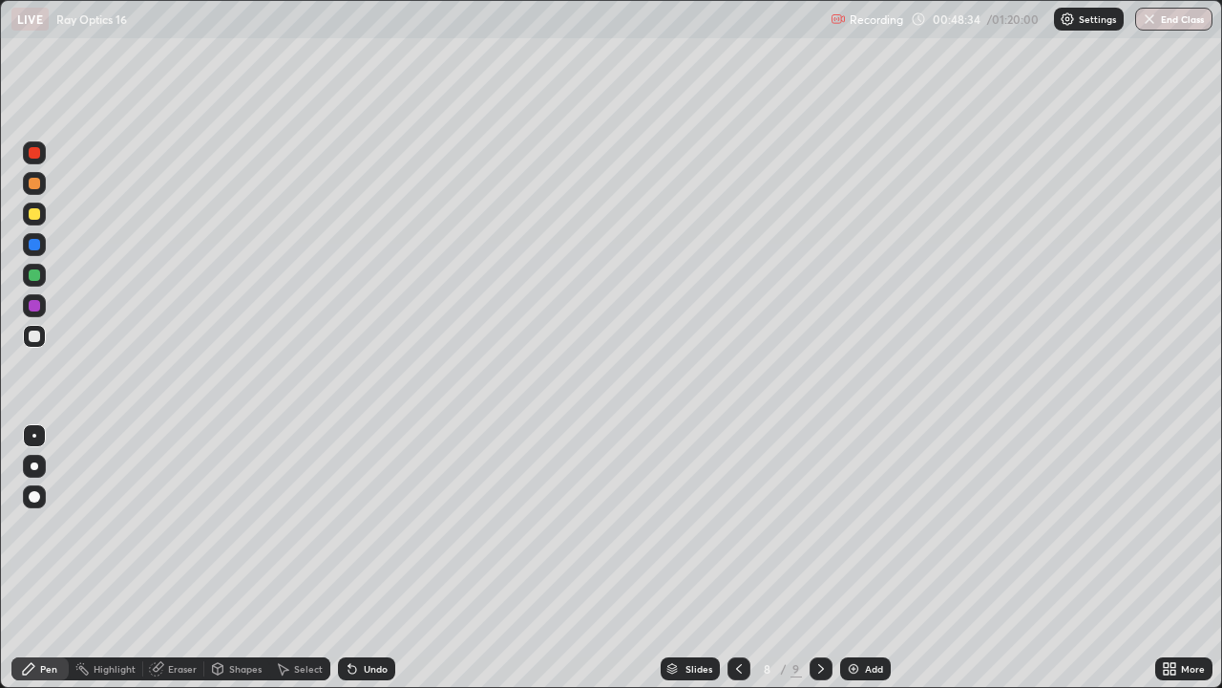
click at [861, 558] on div "Add" at bounding box center [865, 668] width 51 height 23
click at [32, 215] on div at bounding box center [34, 213] width 11 height 11
click at [37, 272] on div at bounding box center [34, 274] width 11 height 11
click at [374, 558] on div "Undo" at bounding box center [376, 669] width 24 height 10
click at [365, 558] on div "Undo" at bounding box center [376, 669] width 24 height 10
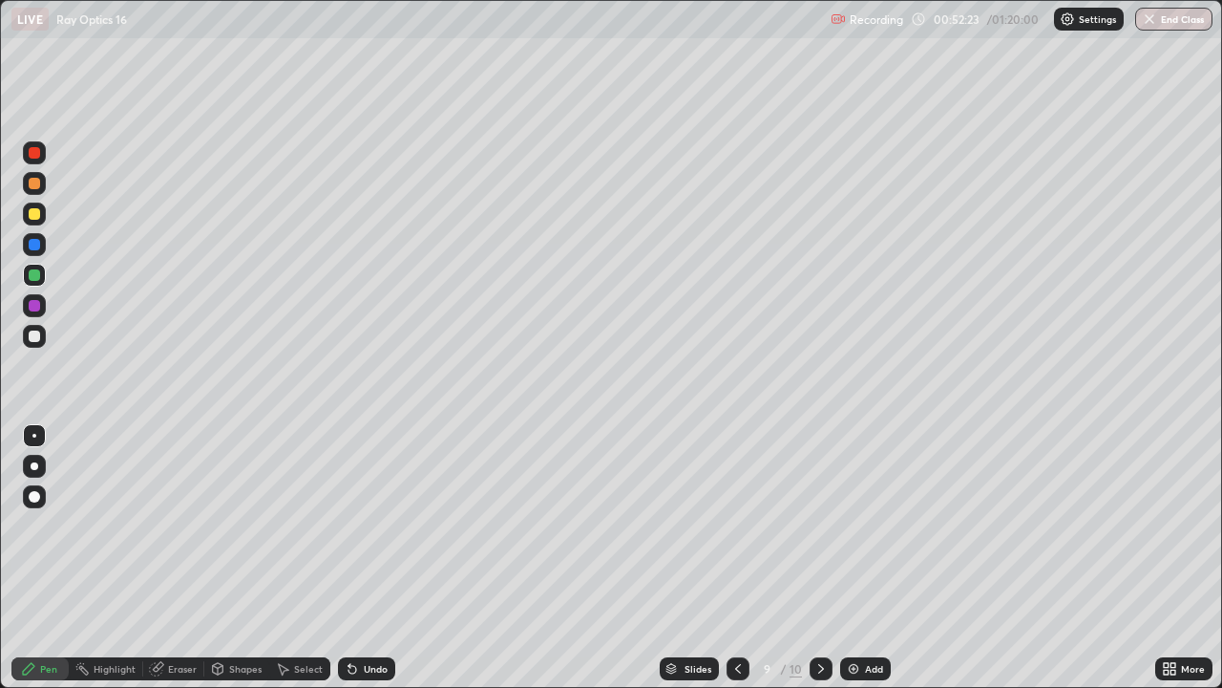
click at [34, 341] on div at bounding box center [34, 335] width 11 height 11
click at [37, 280] on div at bounding box center [34, 274] width 11 height 11
click at [34, 213] on div at bounding box center [34, 213] width 11 height 11
click at [866, 558] on div "Add" at bounding box center [874, 669] width 18 height 10
click at [372, 558] on div "Undo" at bounding box center [376, 669] width 24 height 10
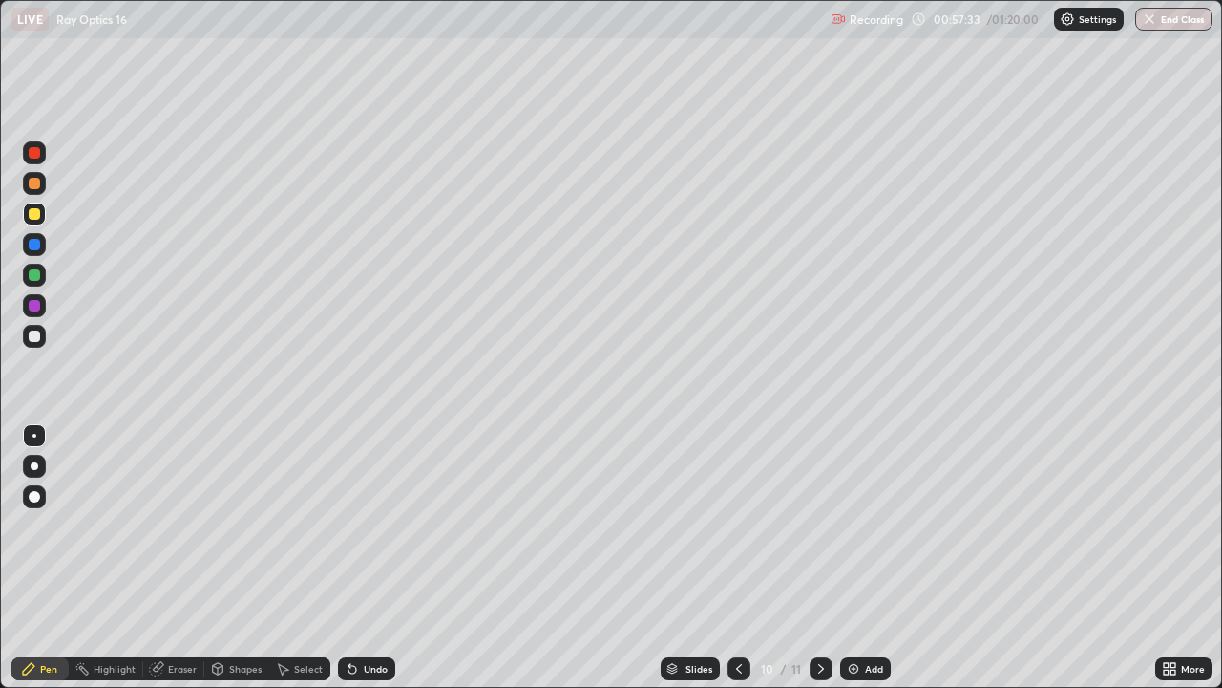
click at [35, 274] on div at bounding box center [34, 274] width 11 height 11
click at [32, 223] on div at bounding box center [34, 213] width 23 height 23
click at [33, 336] on div at bounding box center [34, 335] width 11 height 11
click at [180, 558] on div "Eraser" at bounding box center [182, 669] width 29 height 10
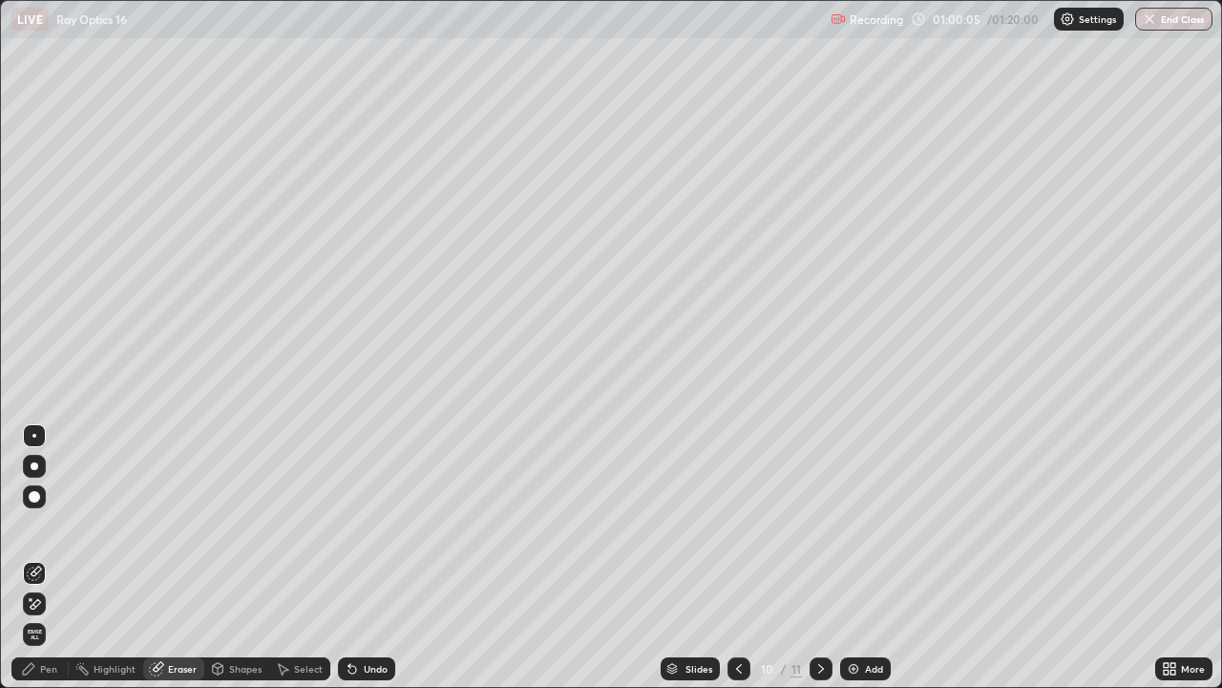
click at [53, 558] on div "Pen" at bounding box center [48, 669] width 17 height 10
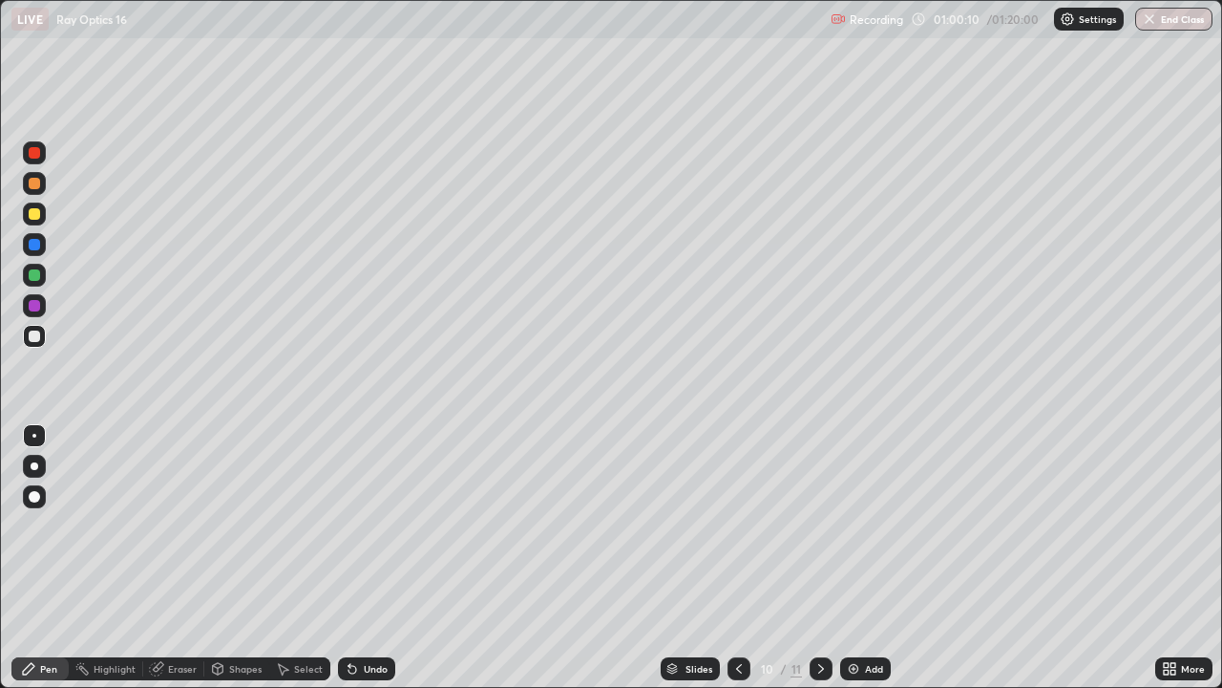
click at [33, 212] on div at bounding box center [34, 213] width 11 height 11
click at [33, 186] on div at bounding box center [34, 183] width 11 height 11
click at [31, 305] on div at bounding box center [34, 305] width 11 height 11
click at [33, 160] on div at bounding box center [34, 152] width 23 height 23
click at [27, 330] on div at bounding box center [34, 336] width 23 height 23
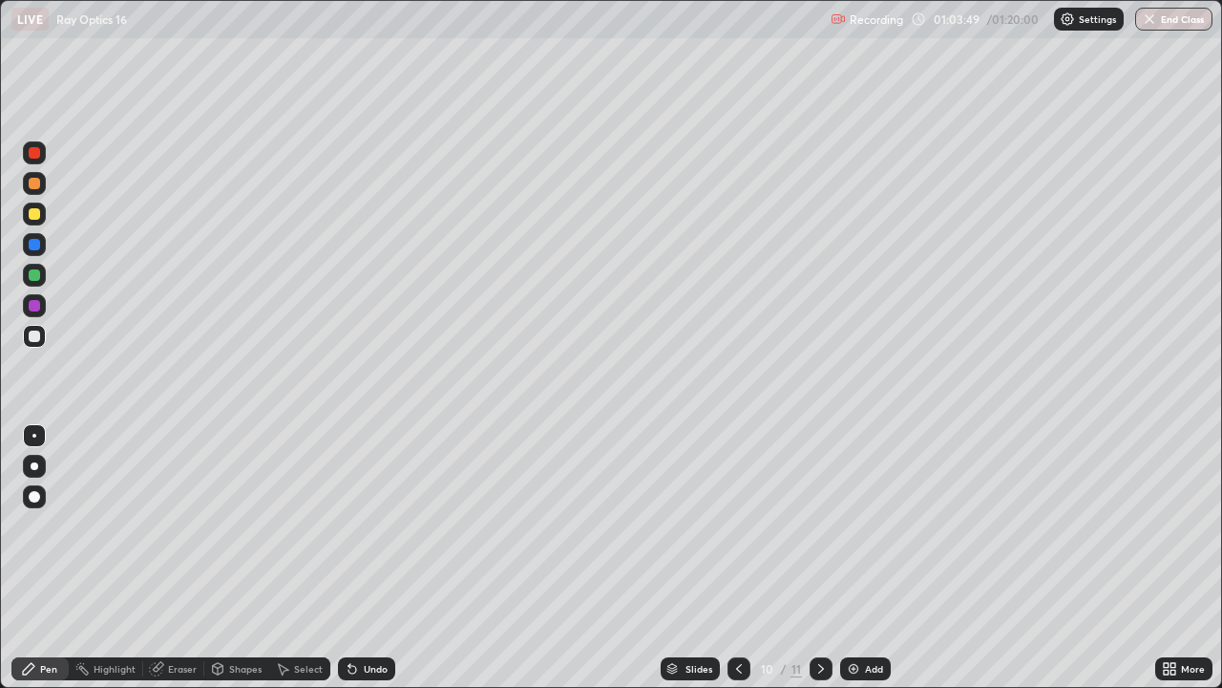
click at [35, 185] on div at bounding box center [34, 183] width 11 height 11
click at [41, 333] on div at bounding box center [34, 336] width 23 height 23
click at [171, 558] on div "Eraser" at bounding box center [182, 669] width 29 height 10
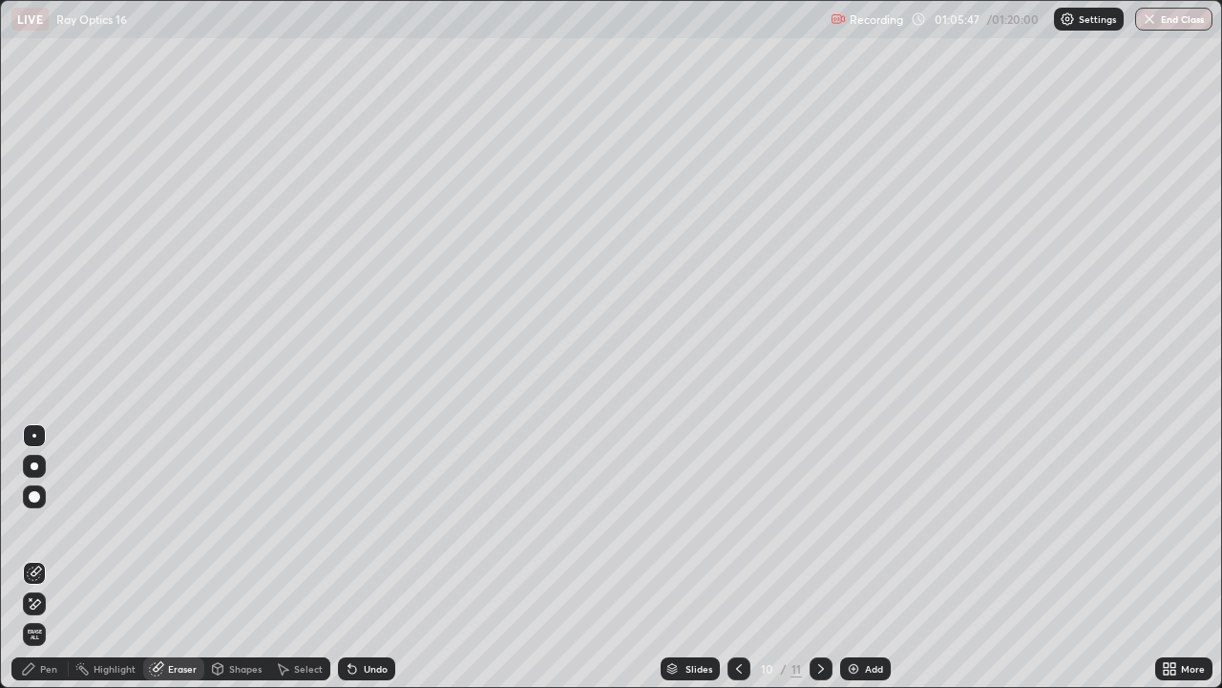
click at [43, 558] on div "Pen" at bounding box center [48, 669] width 17 height 10
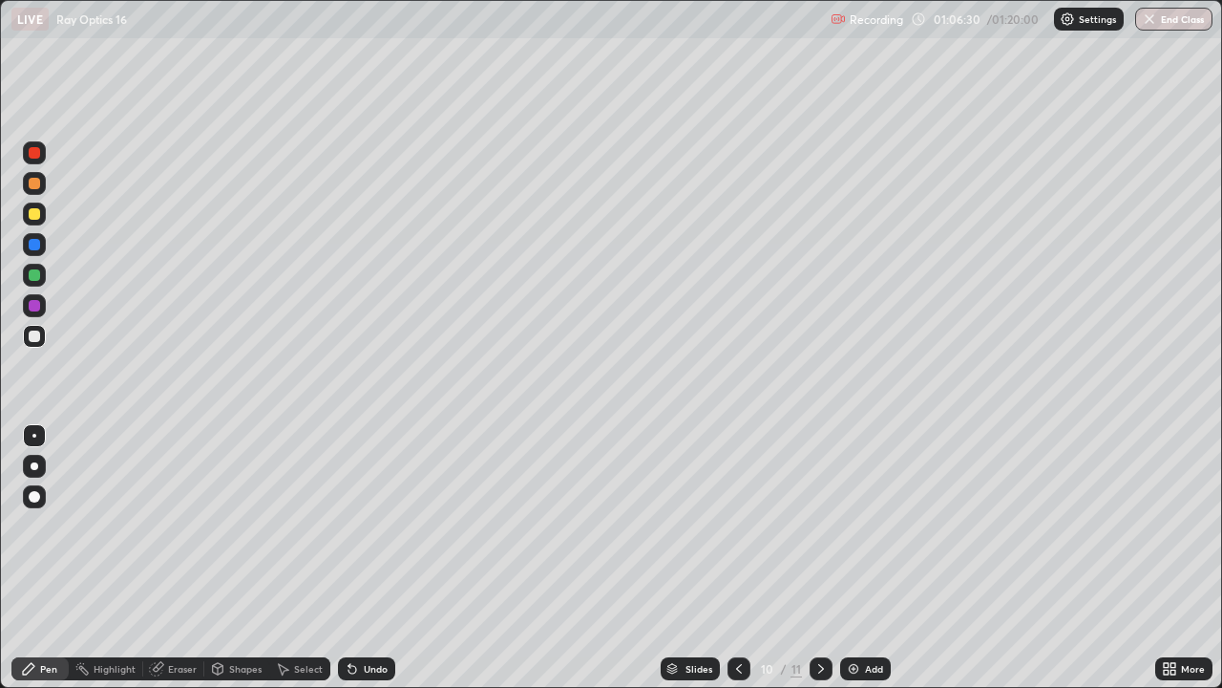
click at [35, 214] on div at bounding box center [34, 213] width 11 height 11
click at [182, 558] on div "Eraser" at bounding box center [182, 669] width 29 height 10
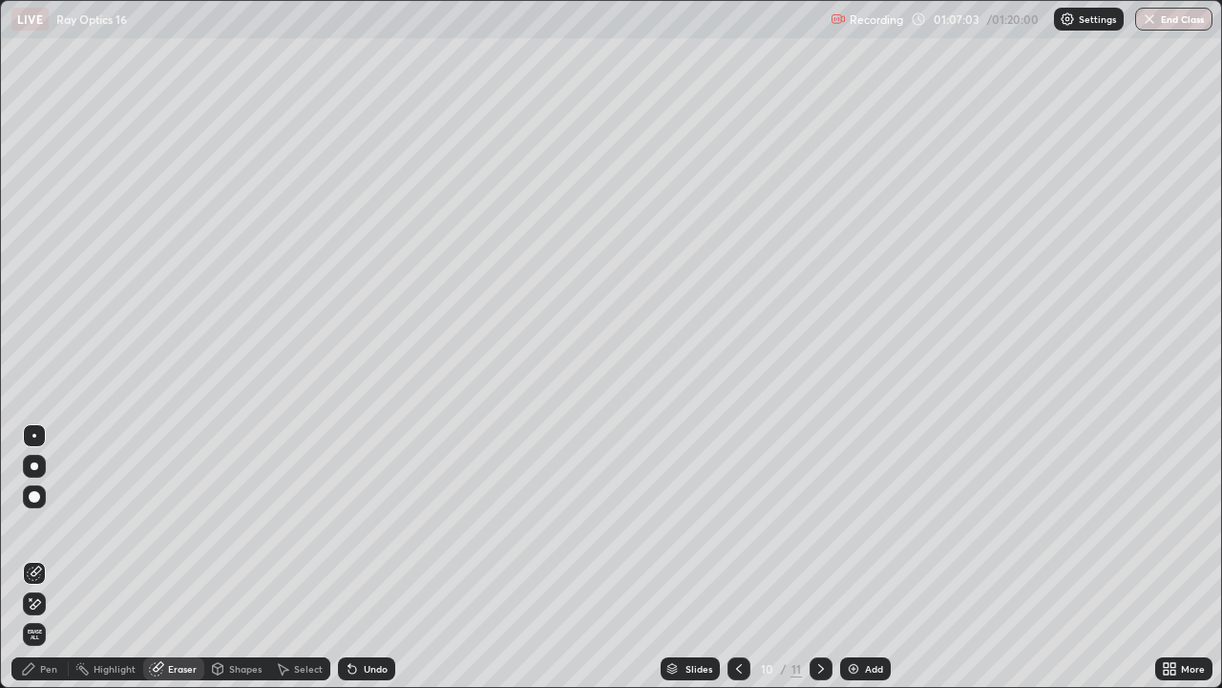
click at [43, 558] on div "Pen" at bounding box center [48, 669] width 17 height 10
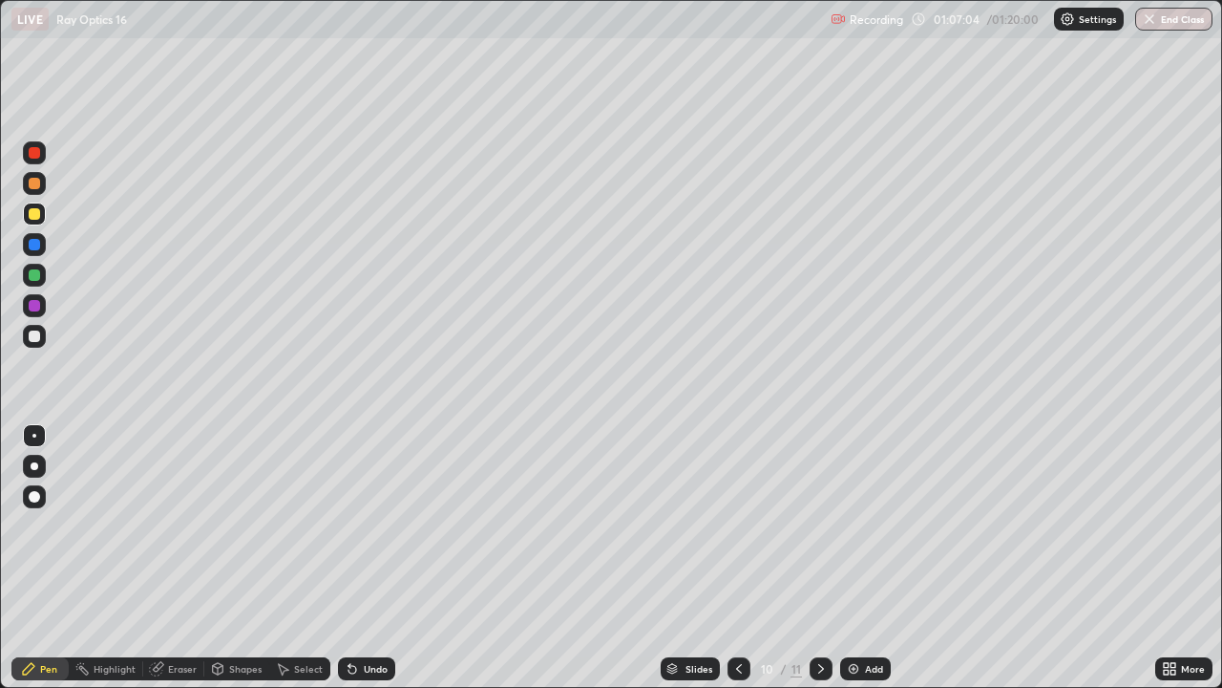
click at [32, 274] on div at bounding box center [34, 274] width 11 height 11
click at [34, 340] on div at bounding box center [34, 335] width 11 height 11
click at [1169, 26] on button "End Class" at bounding box center [1174, 19] width 77 height 23
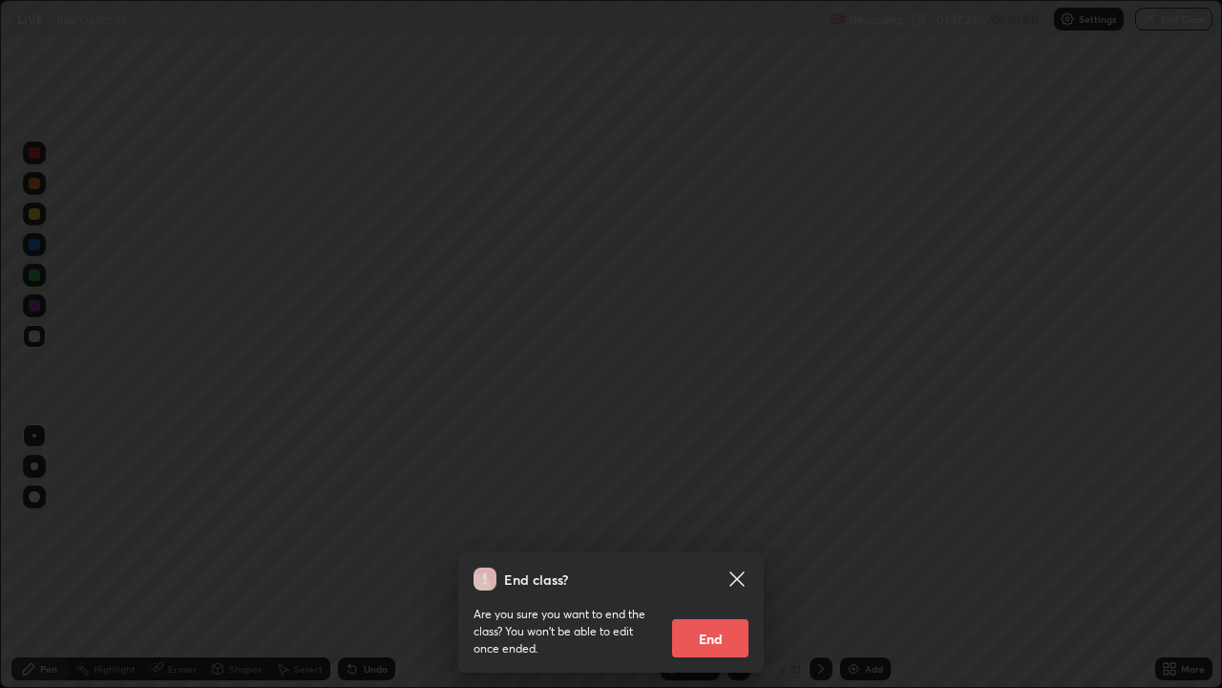
click at [732, 558] on button "End" at bounding box center [710, 638] width 76 height 38
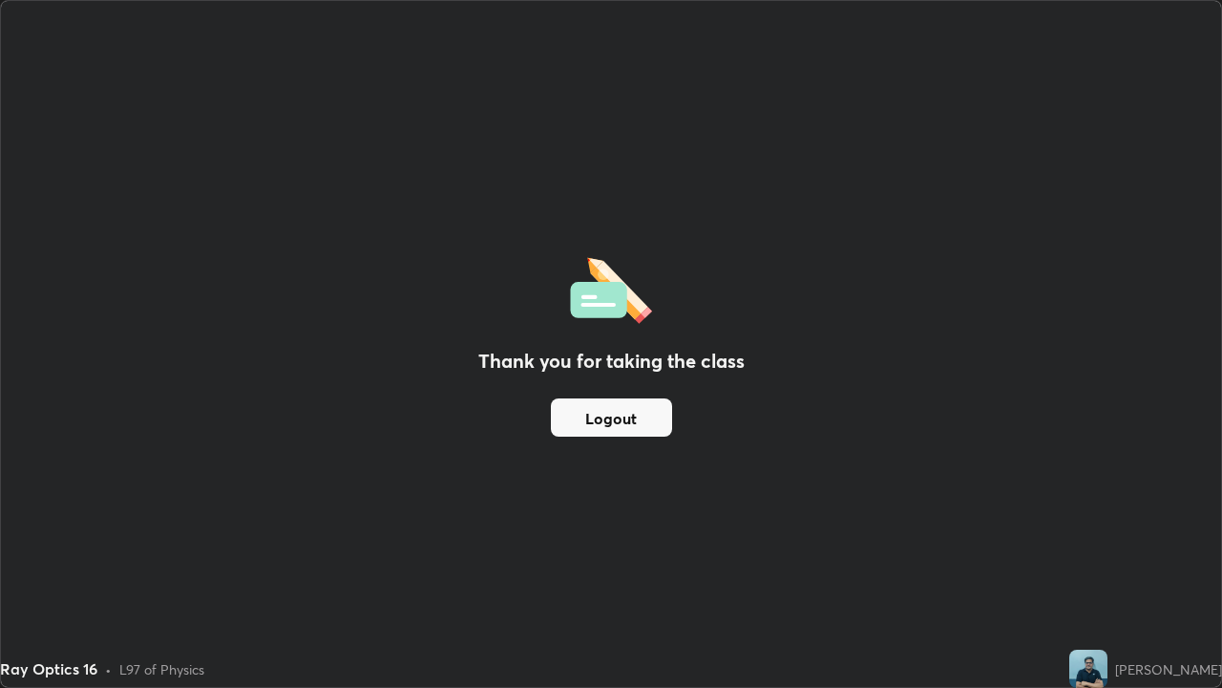
click at [606, 425] on button "Logout" at bounding box center [611, 417] width 121 height 38
click at [643, 413] on button "Logout" at bounding box center [611, 417] width 121 height 38
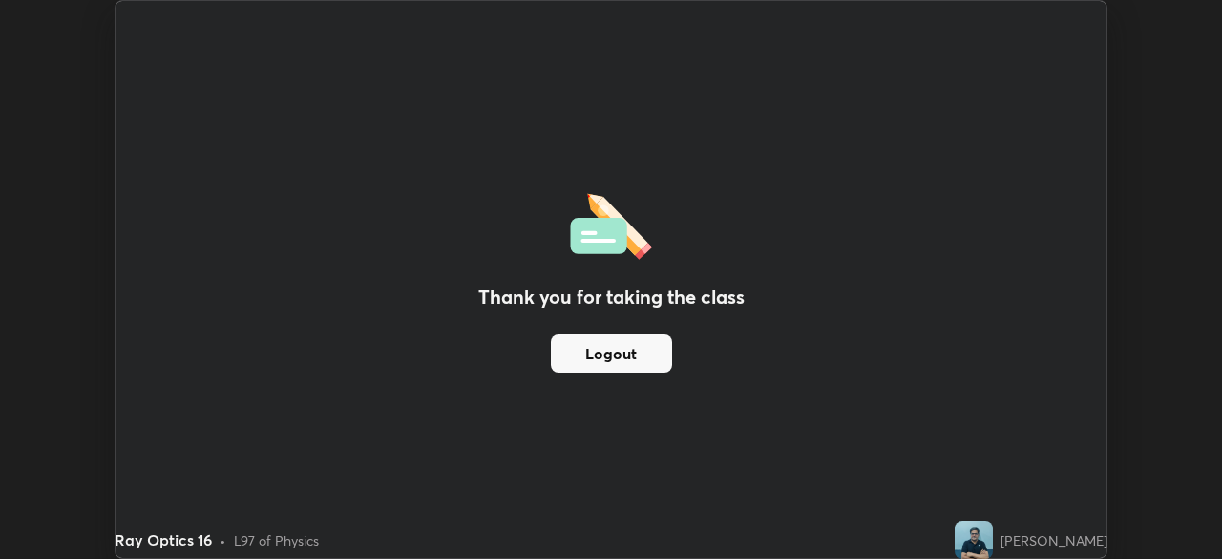
scroll to position [94949, 94285]
